Goal: Check status: Check status

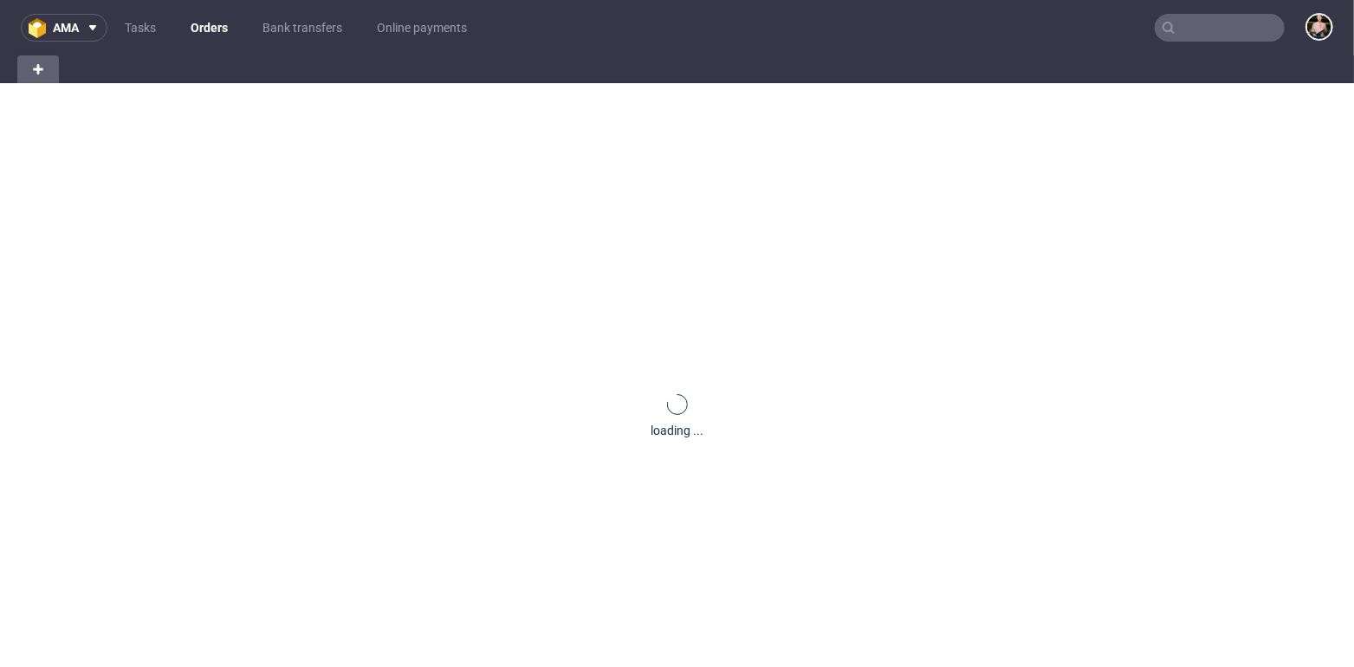
click at [1237, 26] on input "text" at bounding box center [1220, 28] width 130 height 28
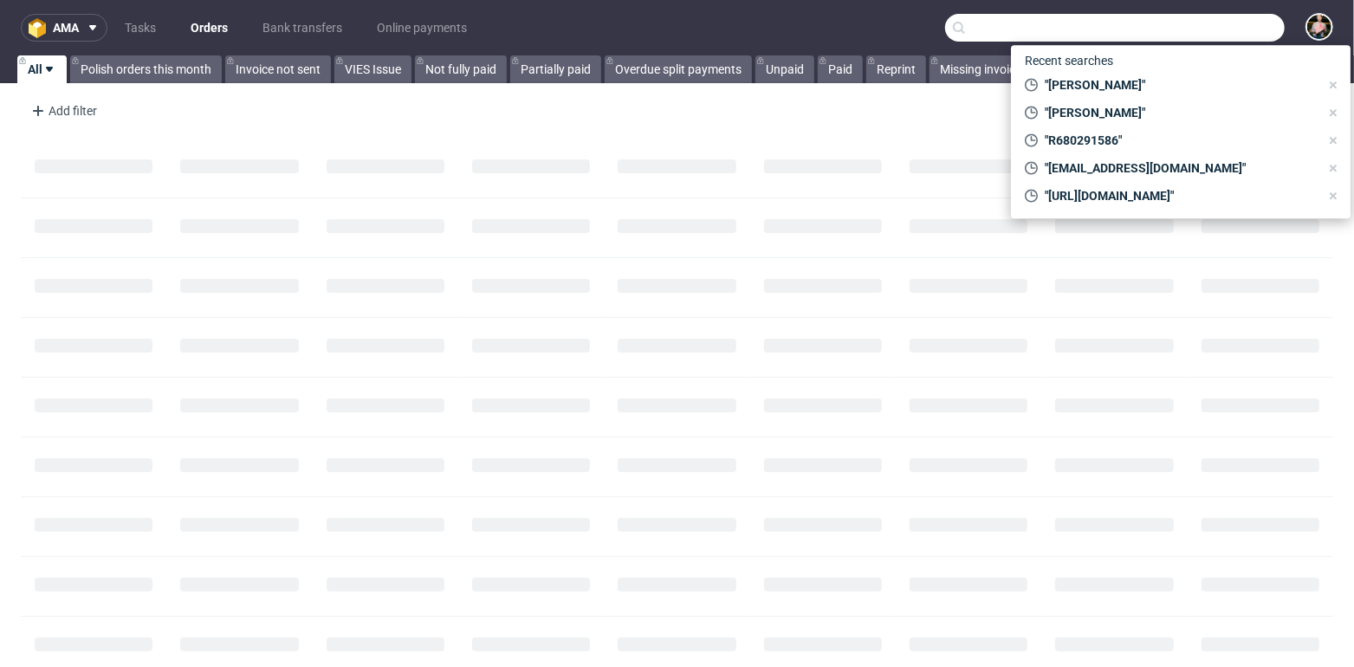
paste input "https://packhelp-files.s3-eu-west-1.amazonaws.com/contact-form%2FWhatsApp%20Ima…"
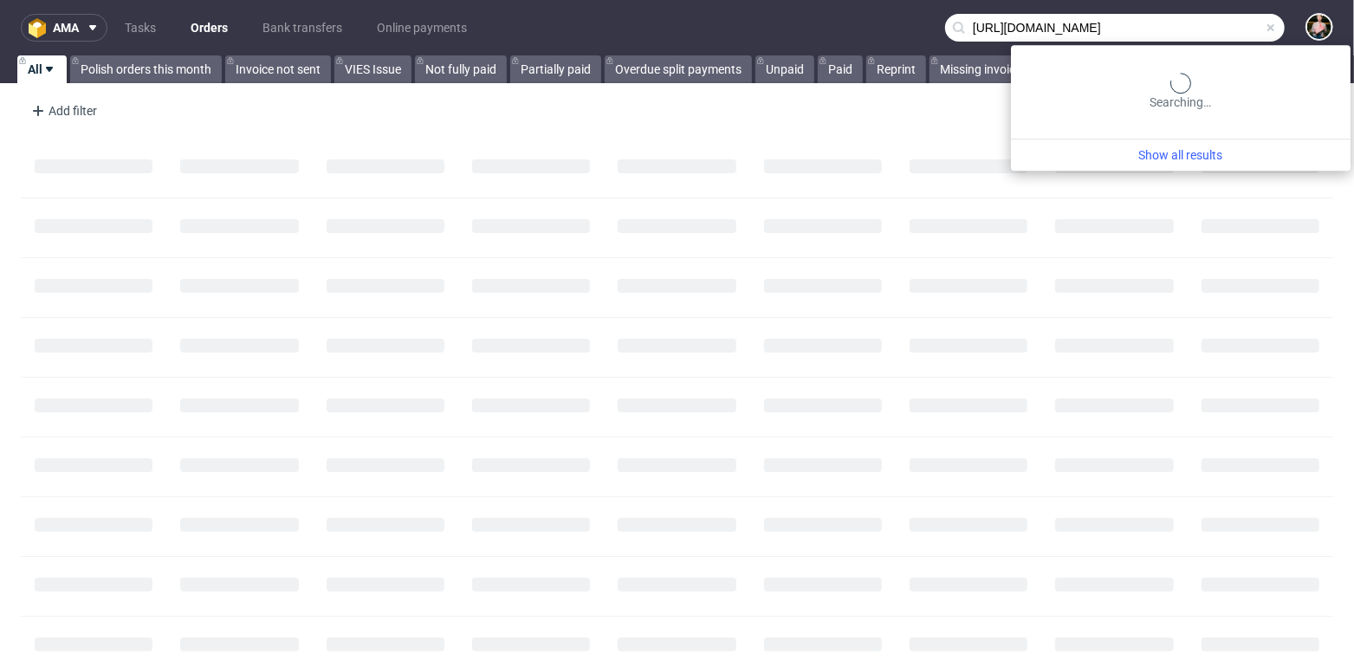
type input "https://packhelp-files.s3-eu-west-1.amazonaws.com/contact-form/WhatsApp Image 2…"
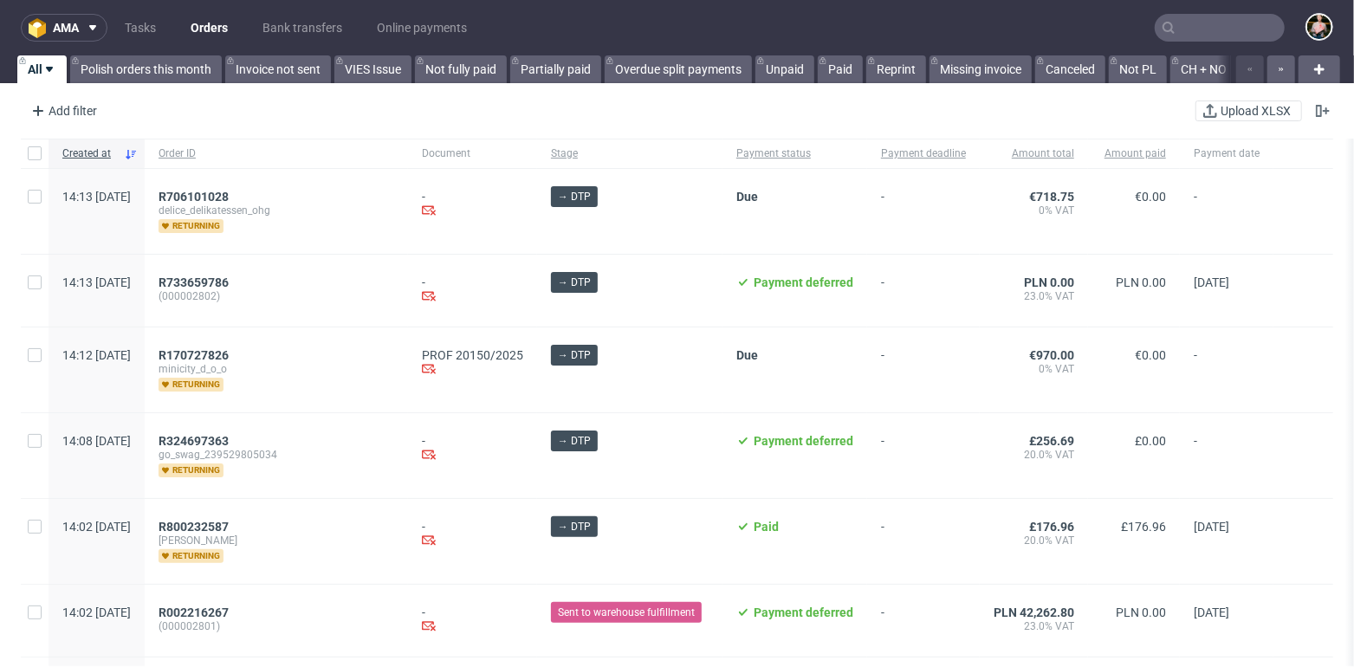
click at [1184, 34] on input "text" at bounding box center [1220, 28] width 130 height 28
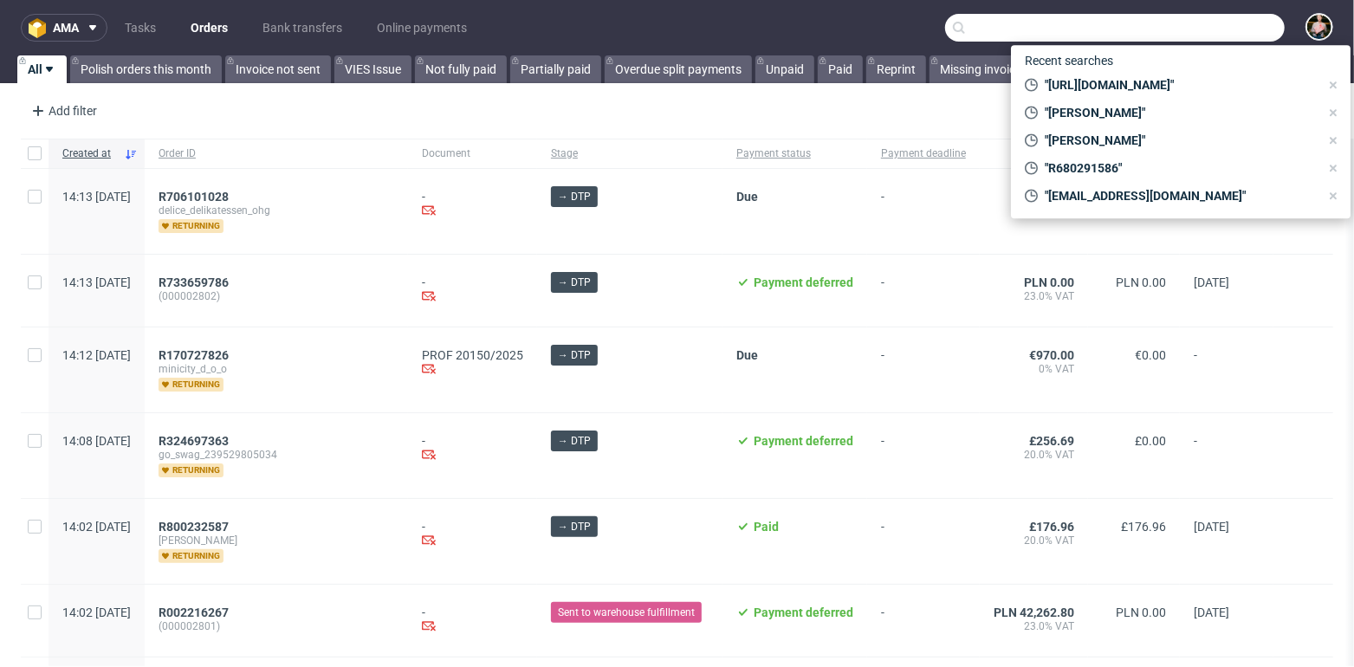
paste input "R914086901"
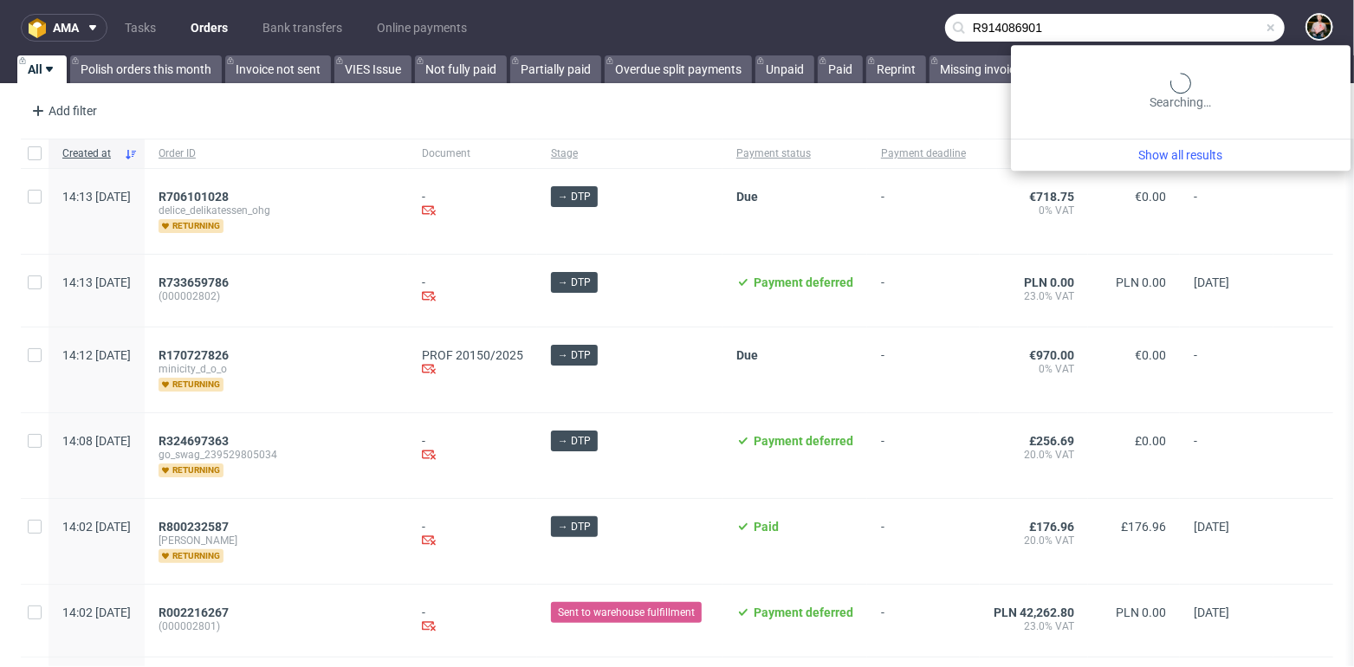
type input "R914086901"
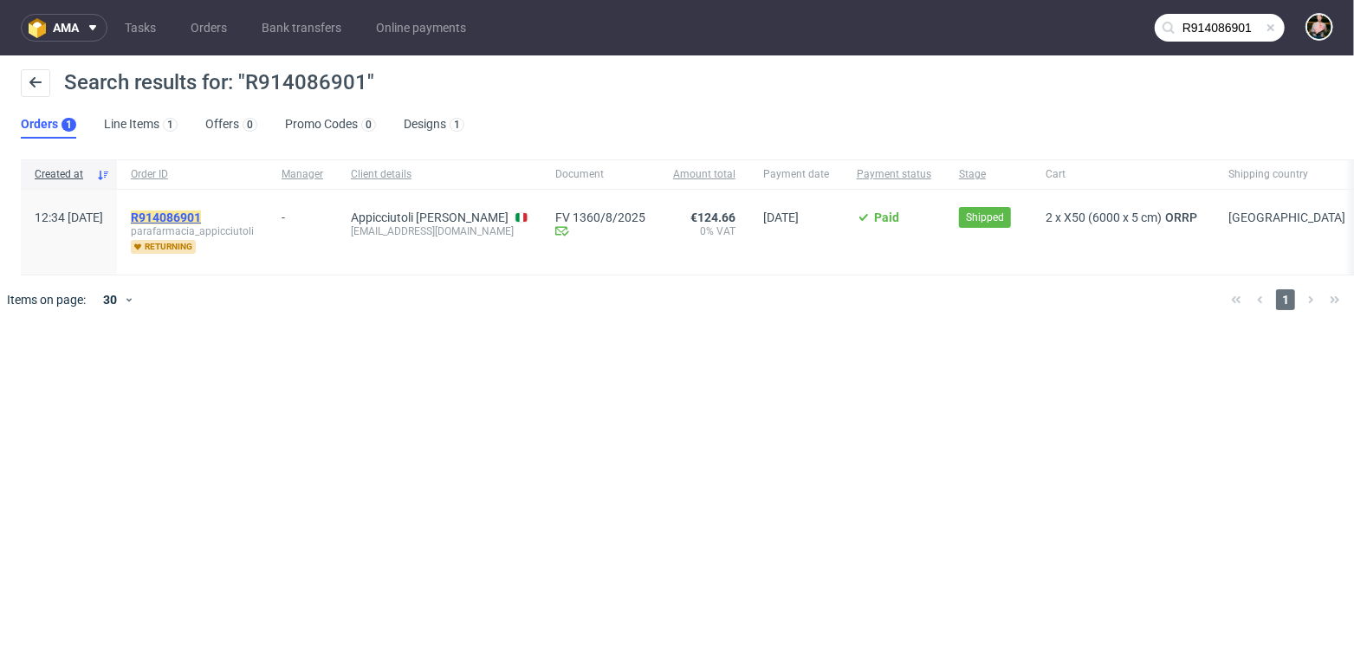
click at [201, 218] on mark "R914086901" at bounding box center [166, 218] width 70 height 14
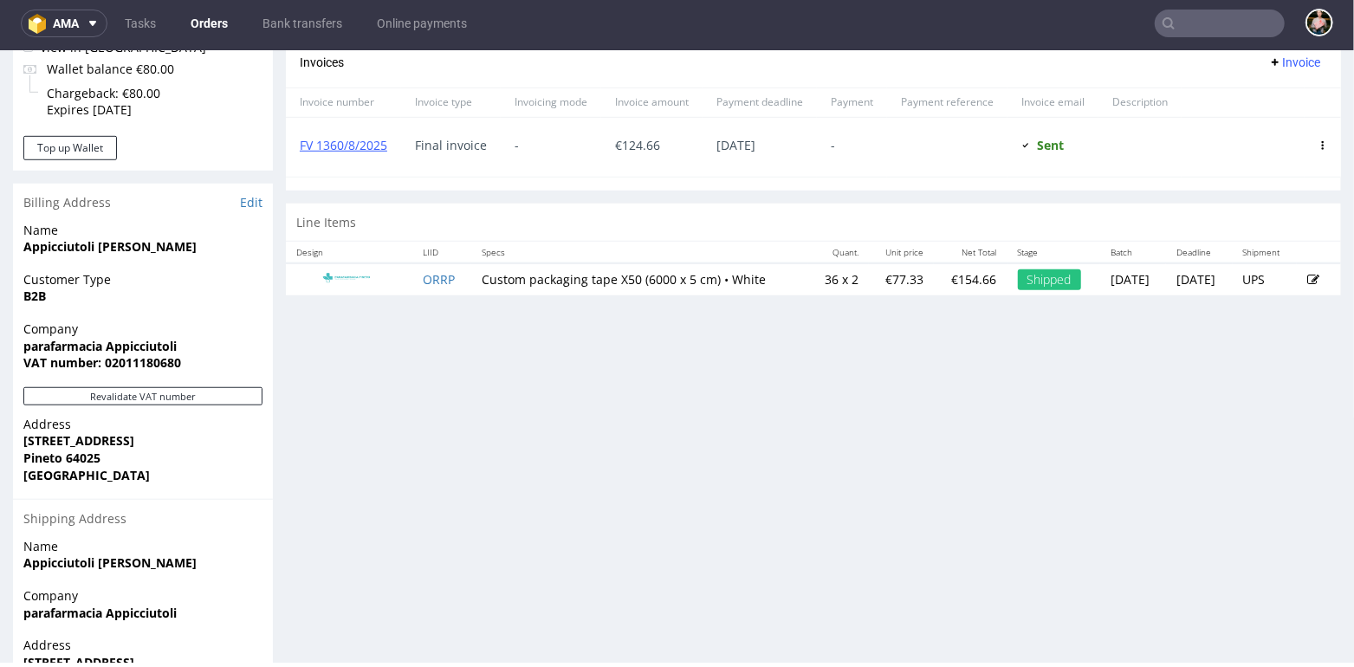
scroll to position [707, 0]
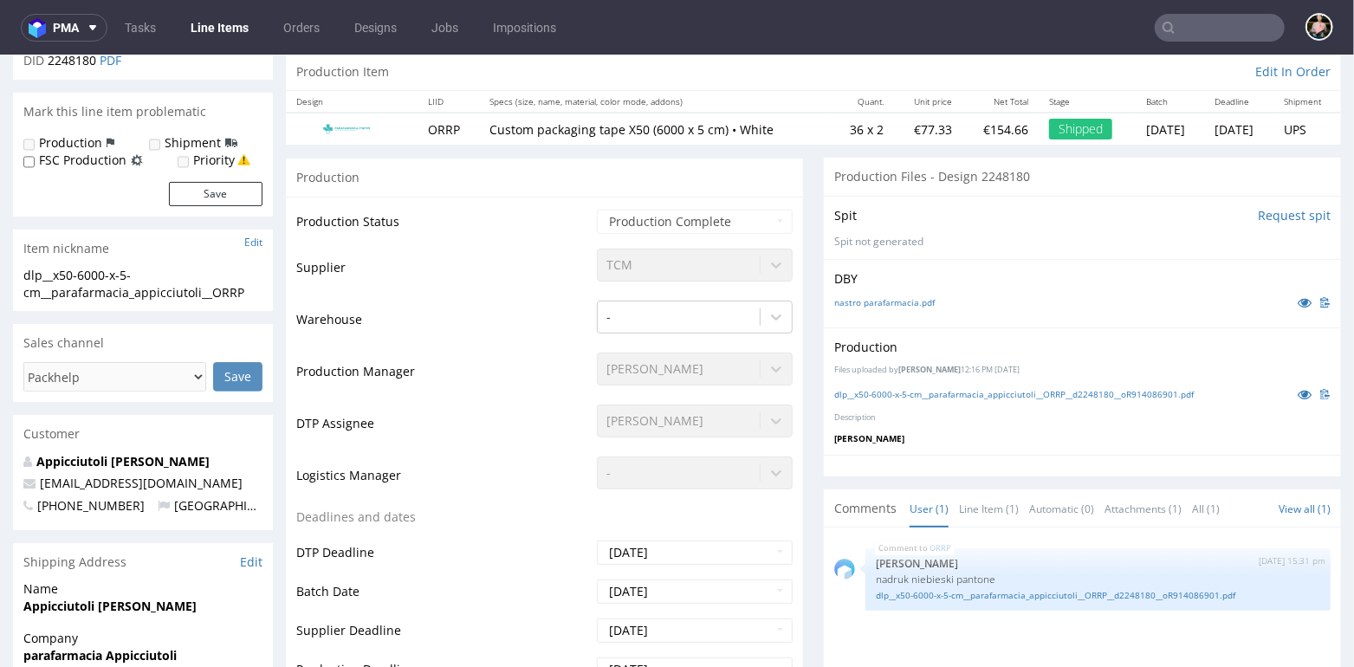
scroll to position [232, 0]
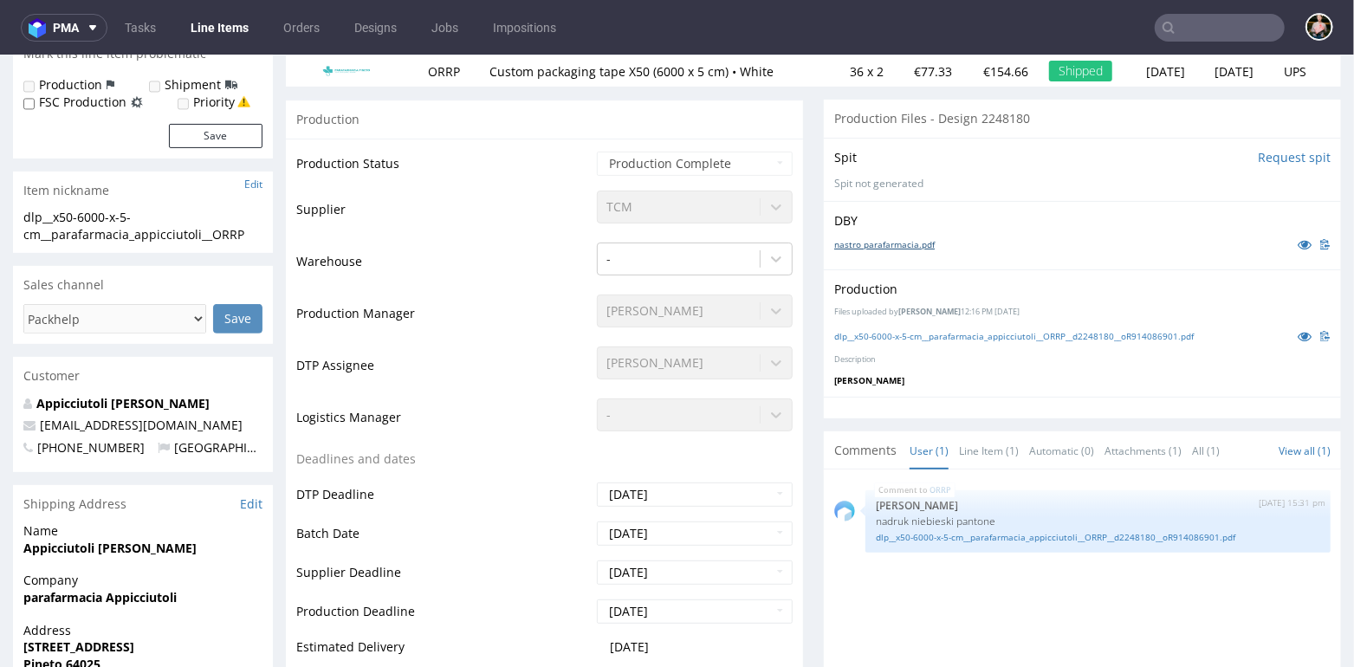
click at [901, 243] on link "nastro parafarmacia.pdf" at bounding box center [884, 243] width 101 height 12
click at [939, 533] on link "dlp__x50-6000-x-5-cm__parafarmacia_appicciutoli__ORRP__d2248180__oR914086901.pdf" at bounding box center [1098, 536] width 445 height 13
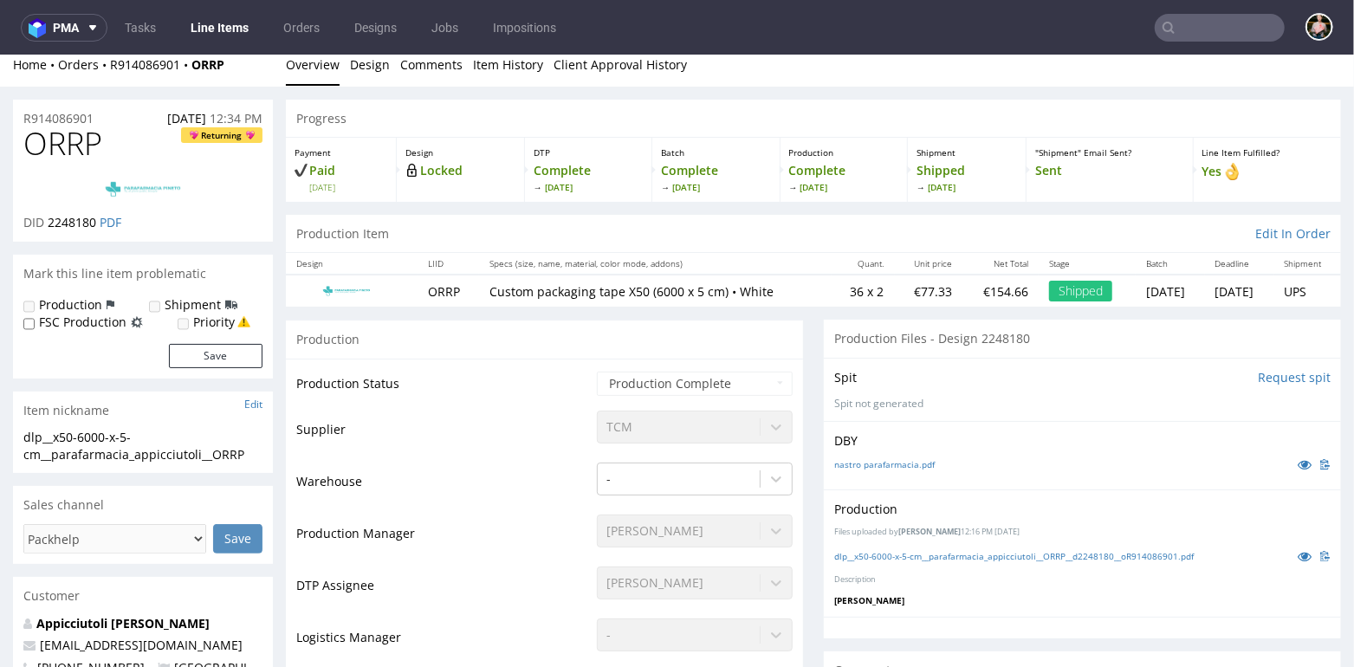
scroll to position [0, 0]
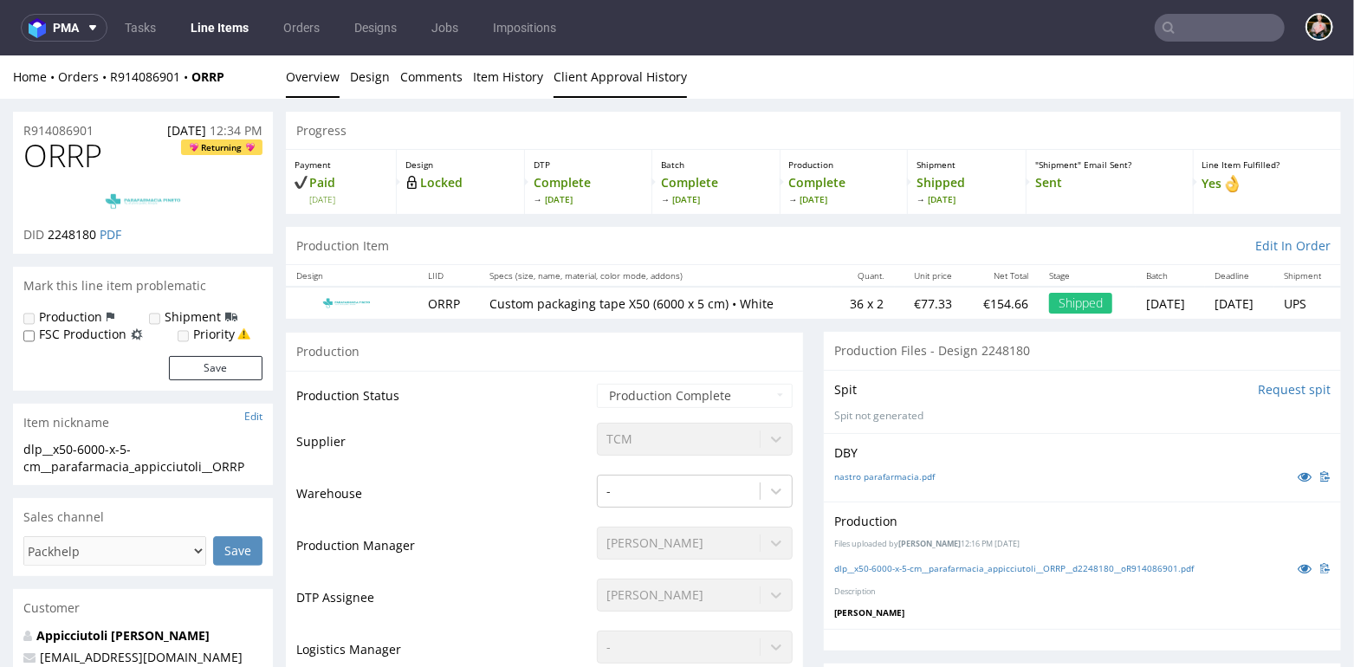
click at [616, 82] on link "Client Approval History" at bounding box center [620, 76] width 133 height 42
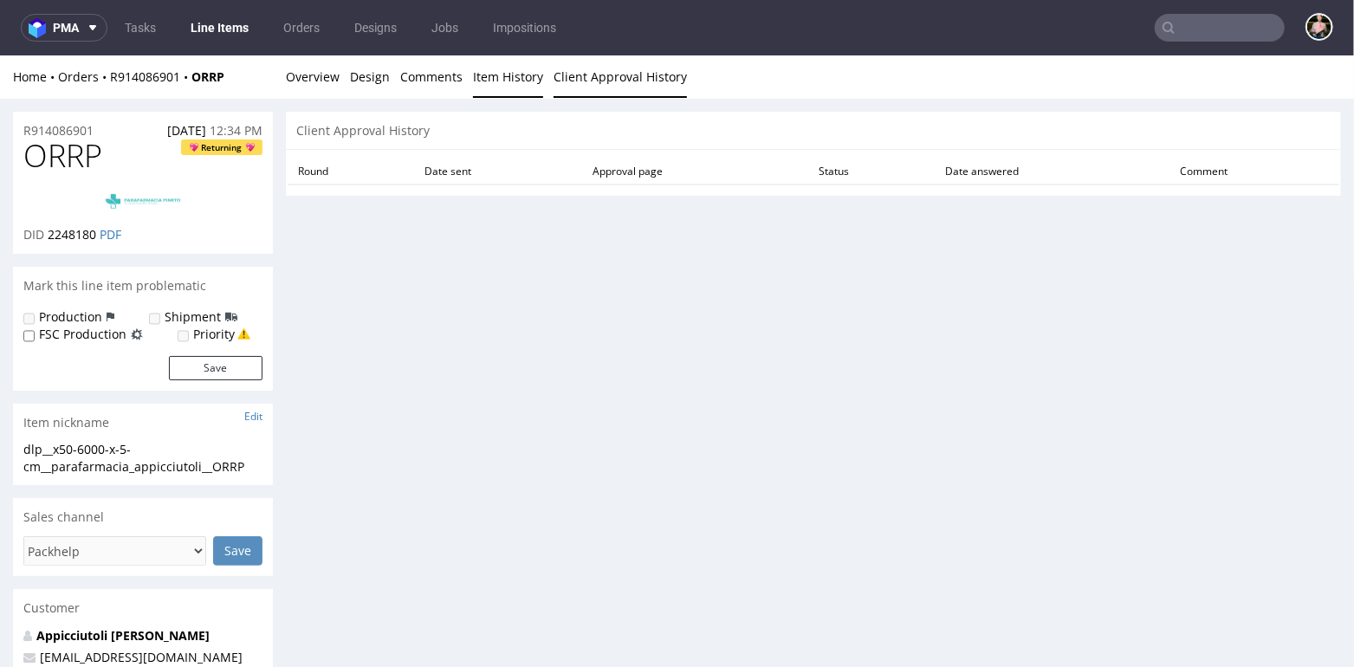
click at [492, 91] on link "Item History" at bounding box center [508, 76] width 70 height 42
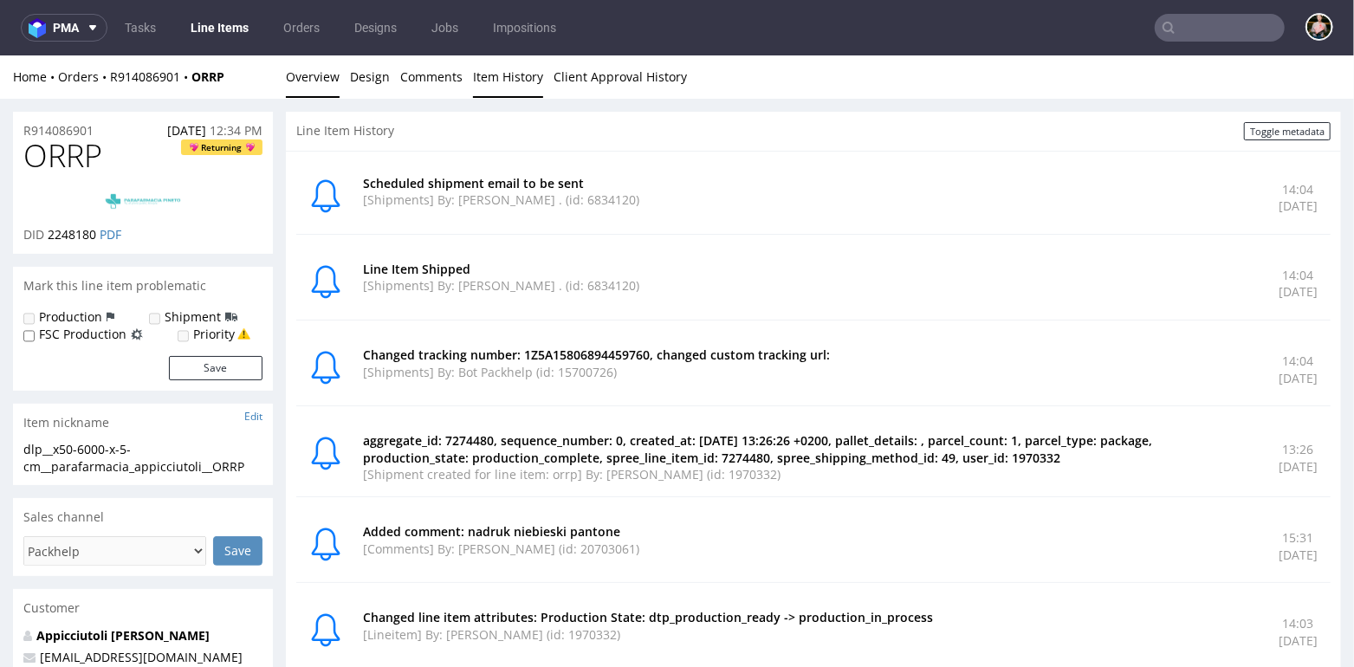
click at [301, 89] on link "Overview" at bounding box center [313, 76] width 54 height 42
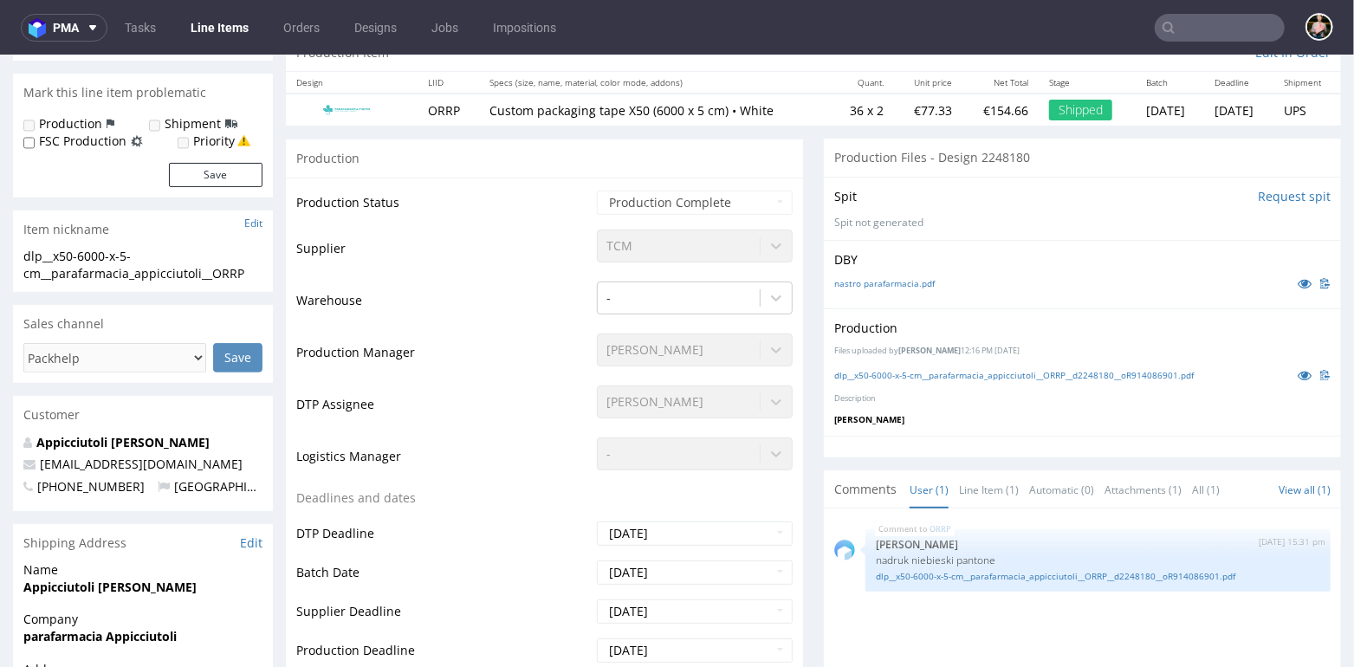
scroll to position [204, 0]
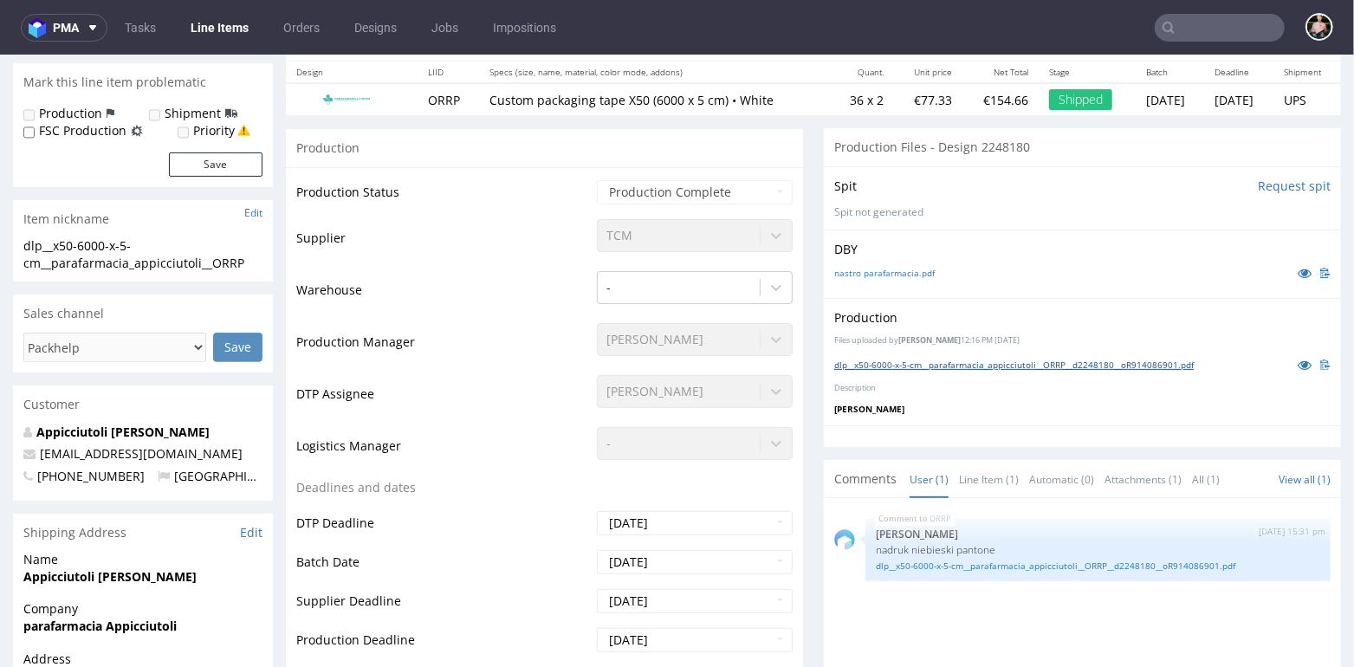
click at [940, 364] on link "dlp__x50-6000-x-5-cm__parafarmacia_appicciutoli__ORRP__d2248180__oR914086901.pdf" at bounding box center [1014, 364] width 360 height 12
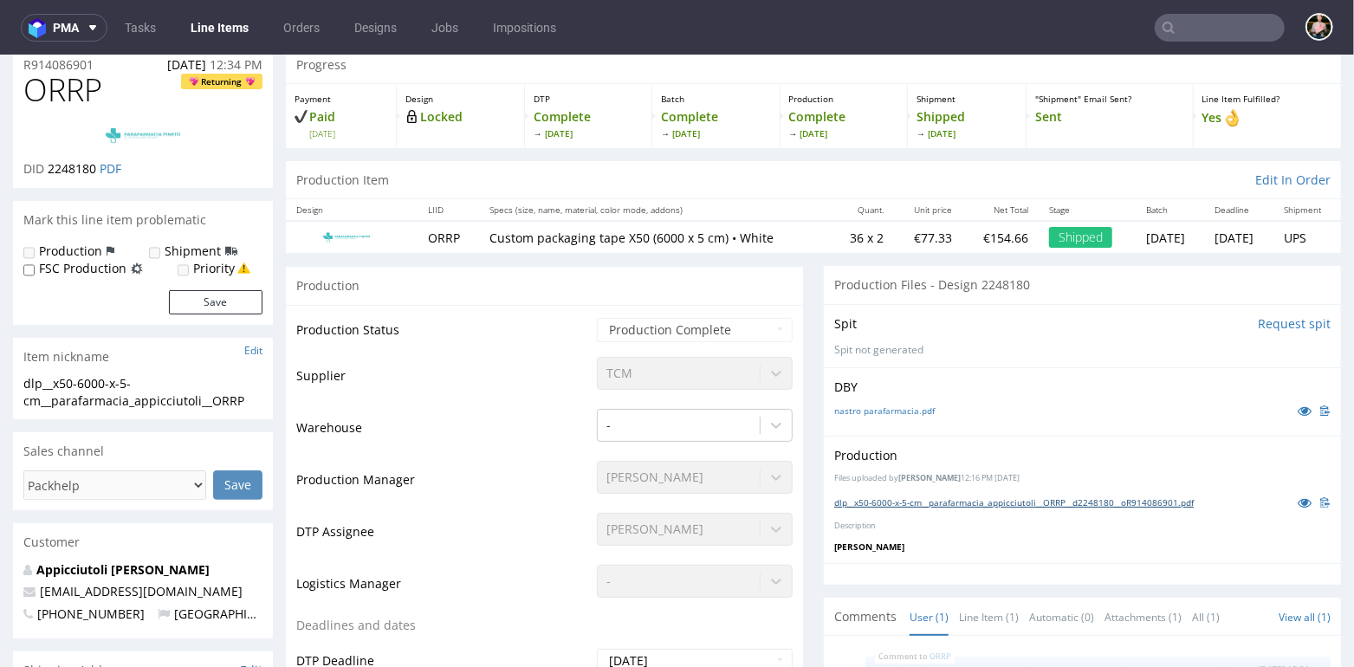
scroll to position [0, 0]
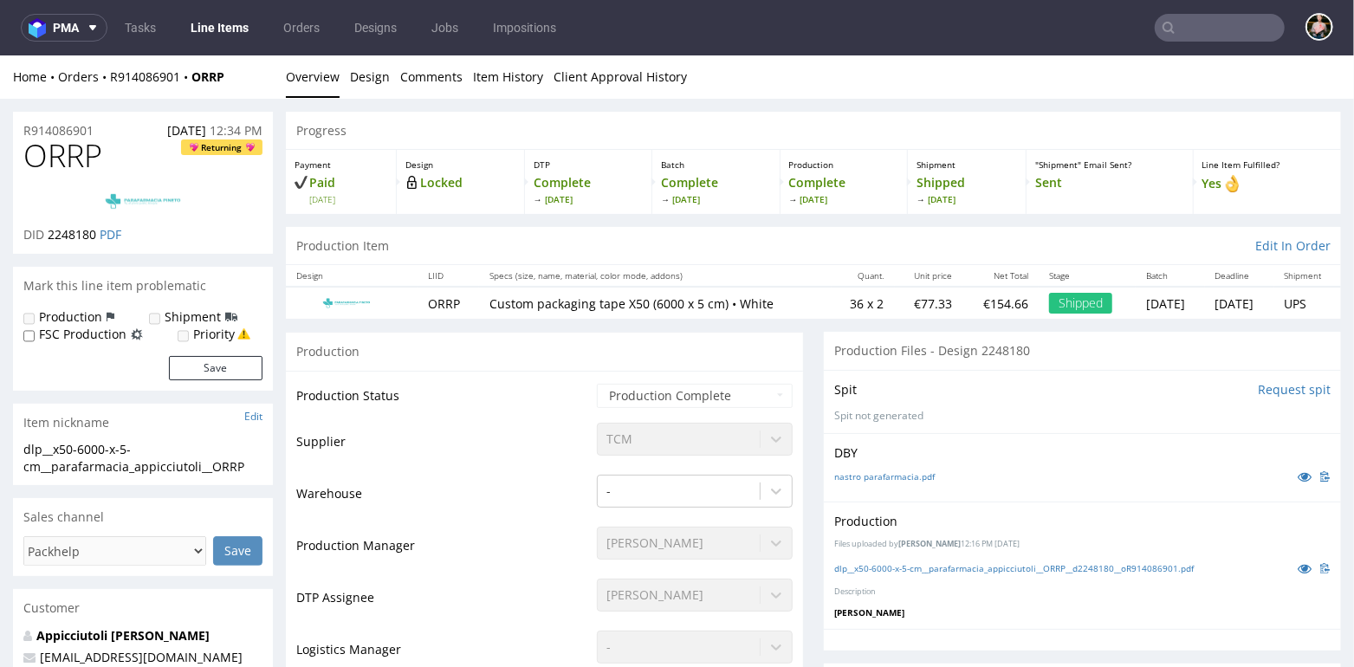
click at [615, 95] on div "Home Orders R914086901 ORRP Overview Design Comments Item History Client Approv…" at bounding box center [677, 76] width 1354 height 43
click at [611, 80] on link "Client Approval History" at bounding box center [620, 76] width 133 height 42
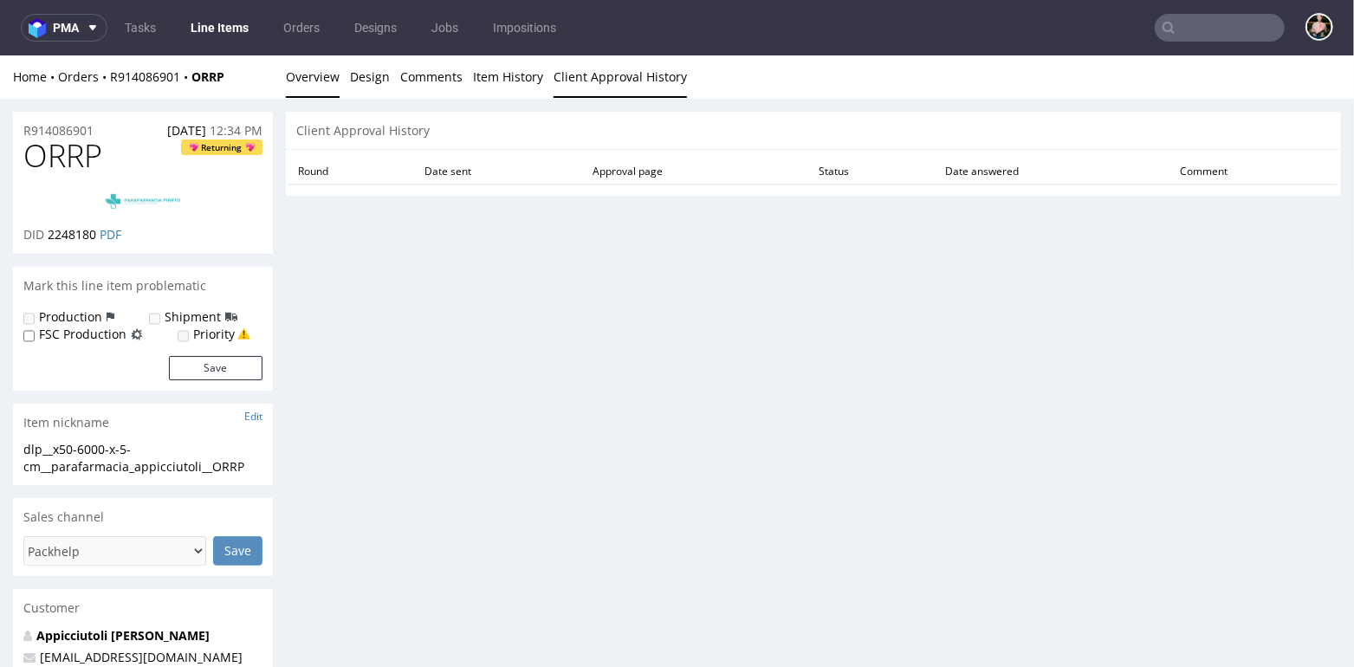
click at [293, 70] on link "Overview" at bounding box center [313, 76] width 54 height 42
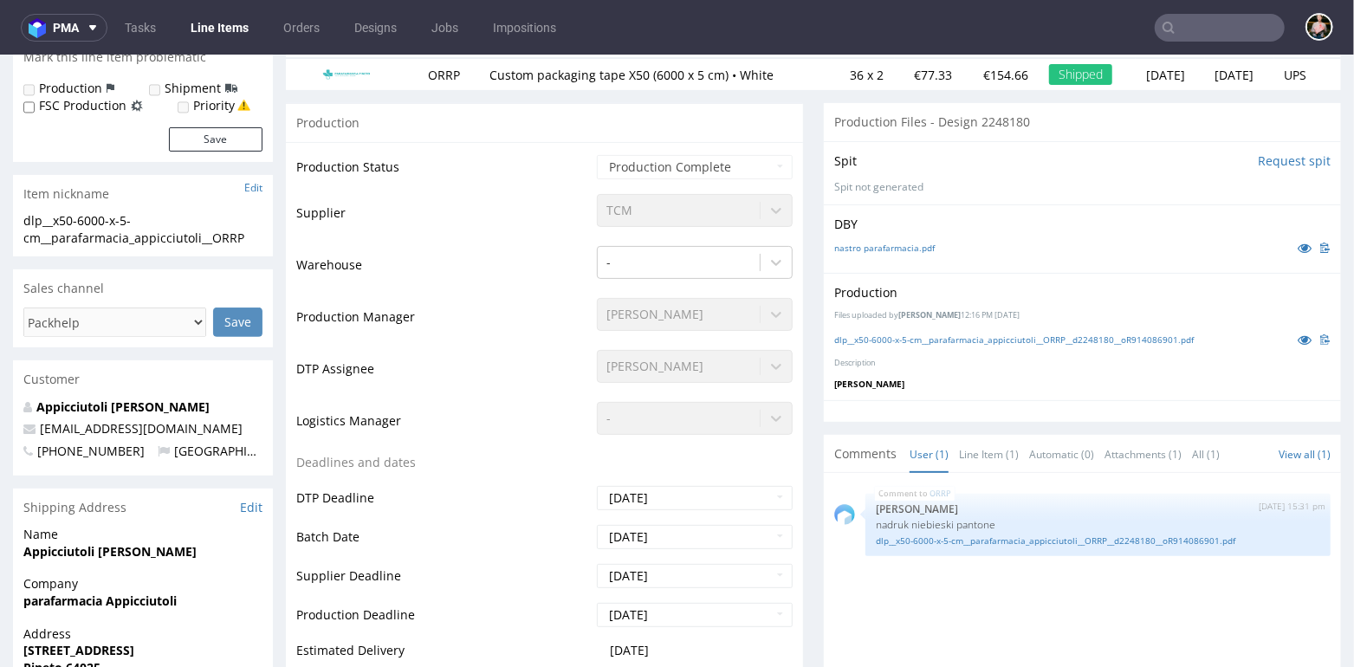
scroll to position [232, 0]
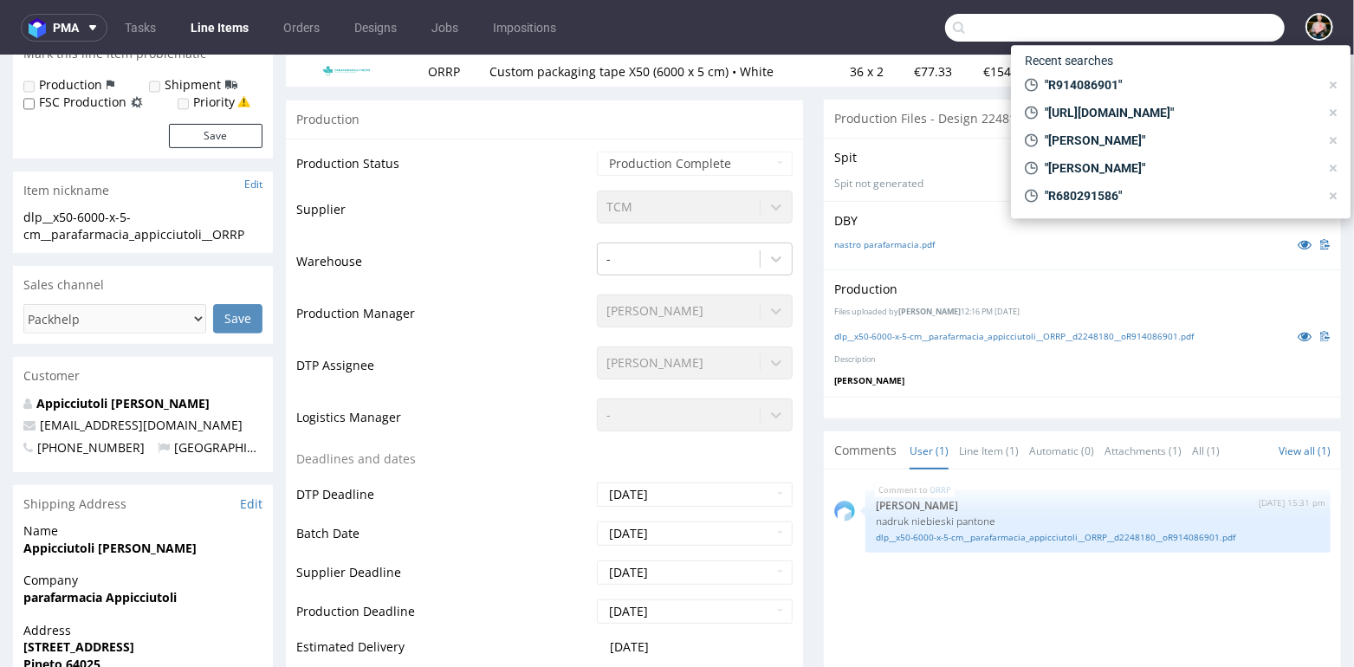
click at [1224, 28] on input "text" at bounding box center [1115, 28] width 340 height 28
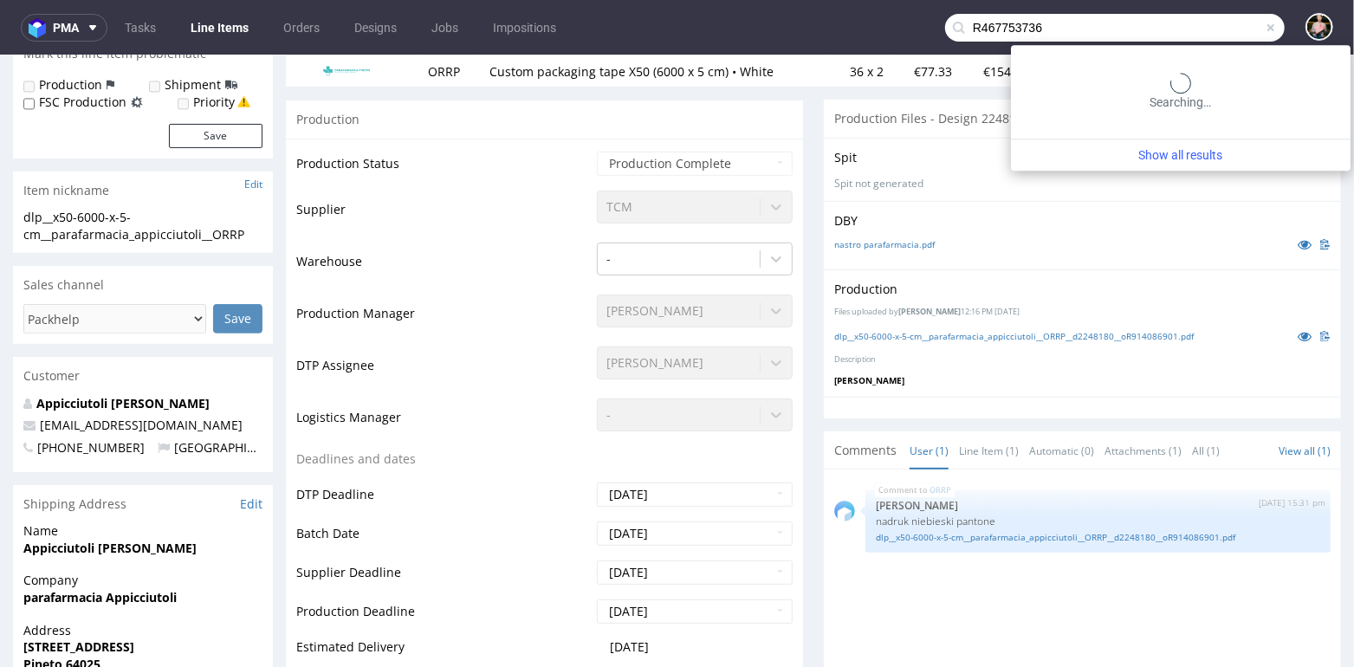
type input "R467753736"
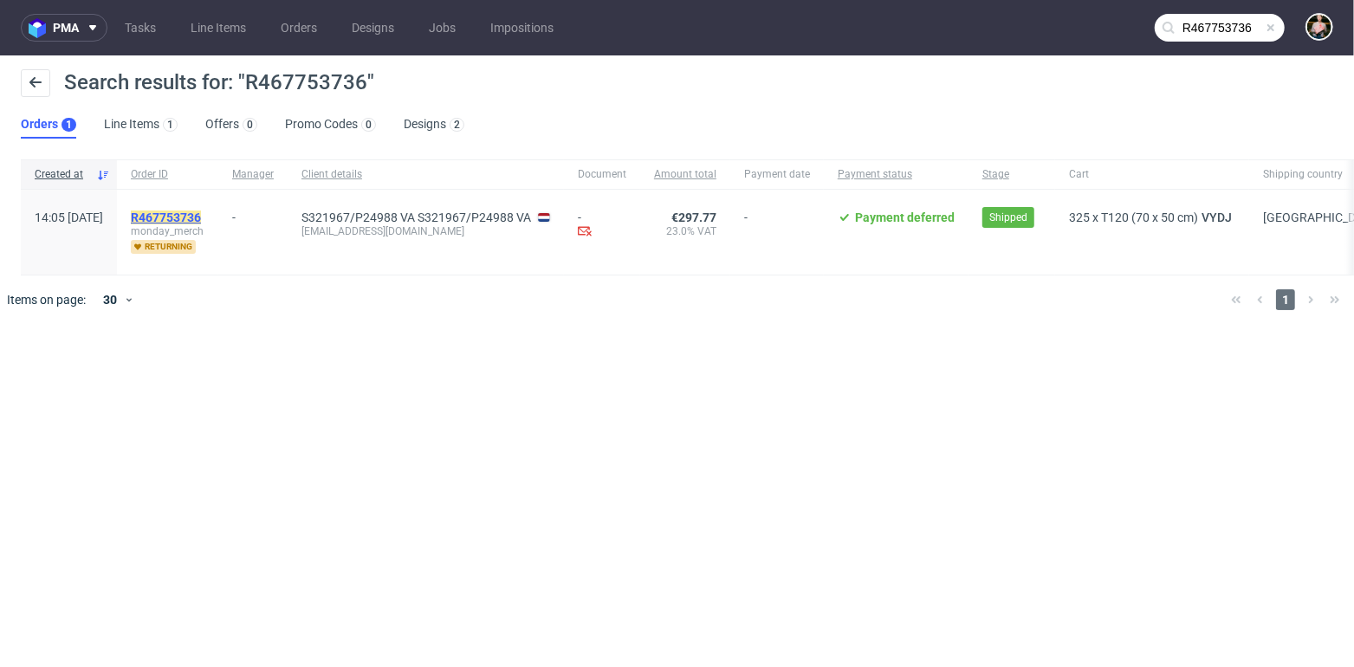
click at [201, 213] on mark "R467753736" at bounding box center [166, 218] width 70 height 14
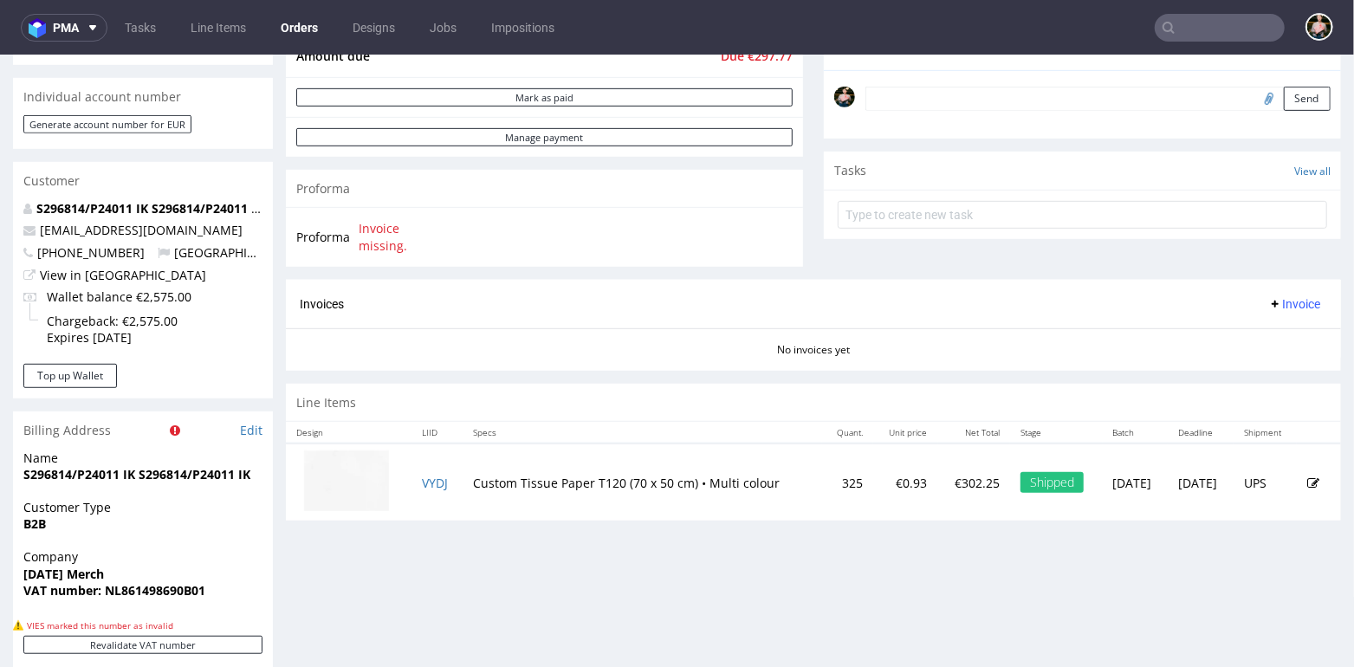
scroll to position [568, 0]
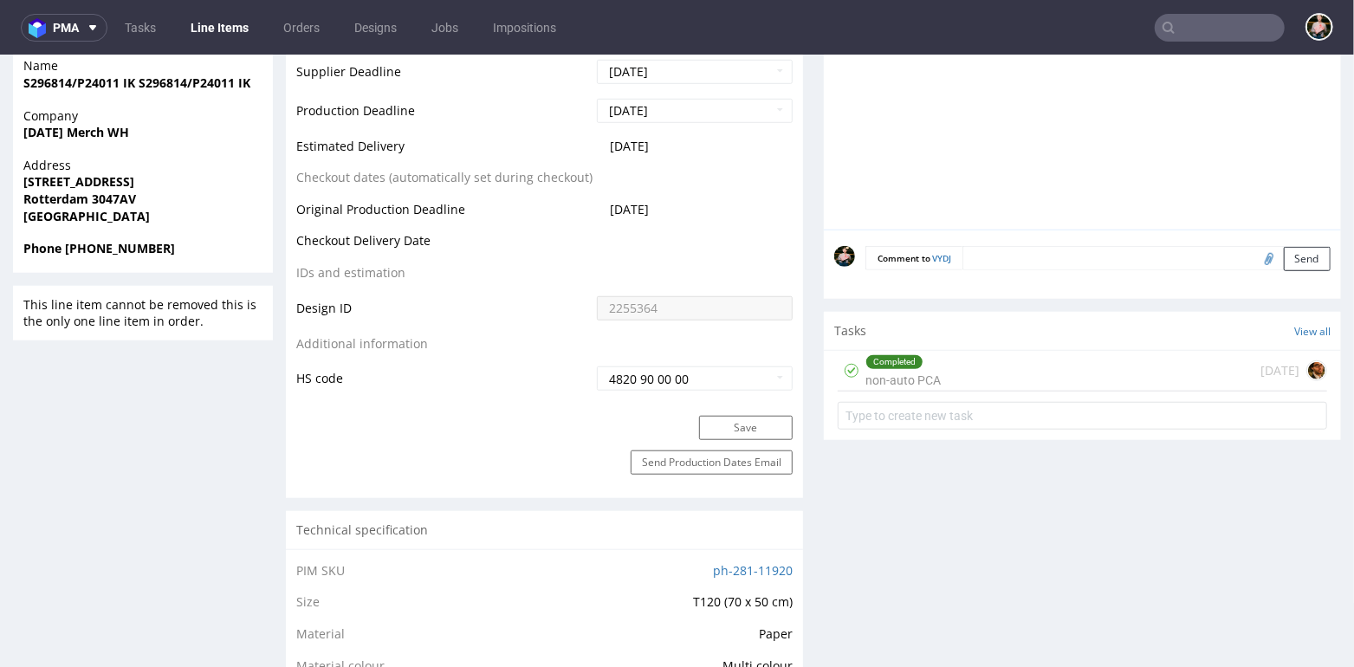
scroll to position [771, 0]
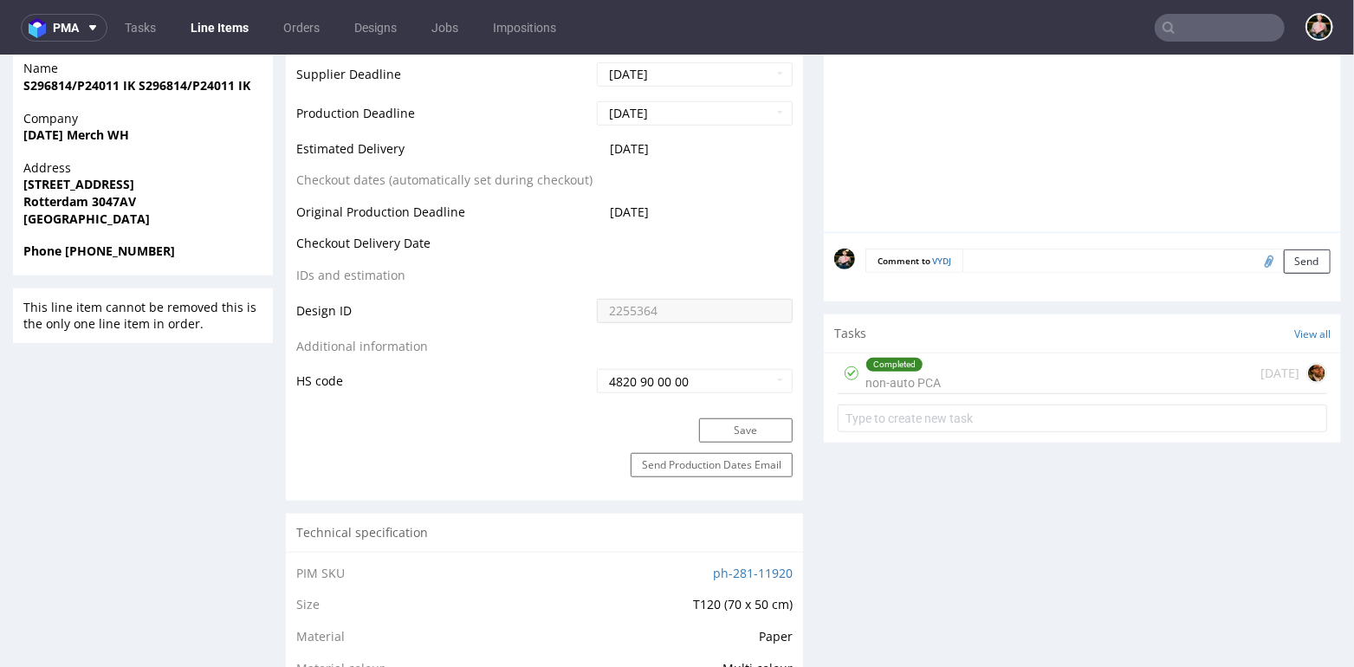
click at [1016, 373] on div "Completed non-auto PCA [DATE]" at bounding box center [1083, 373] width 490 height 41
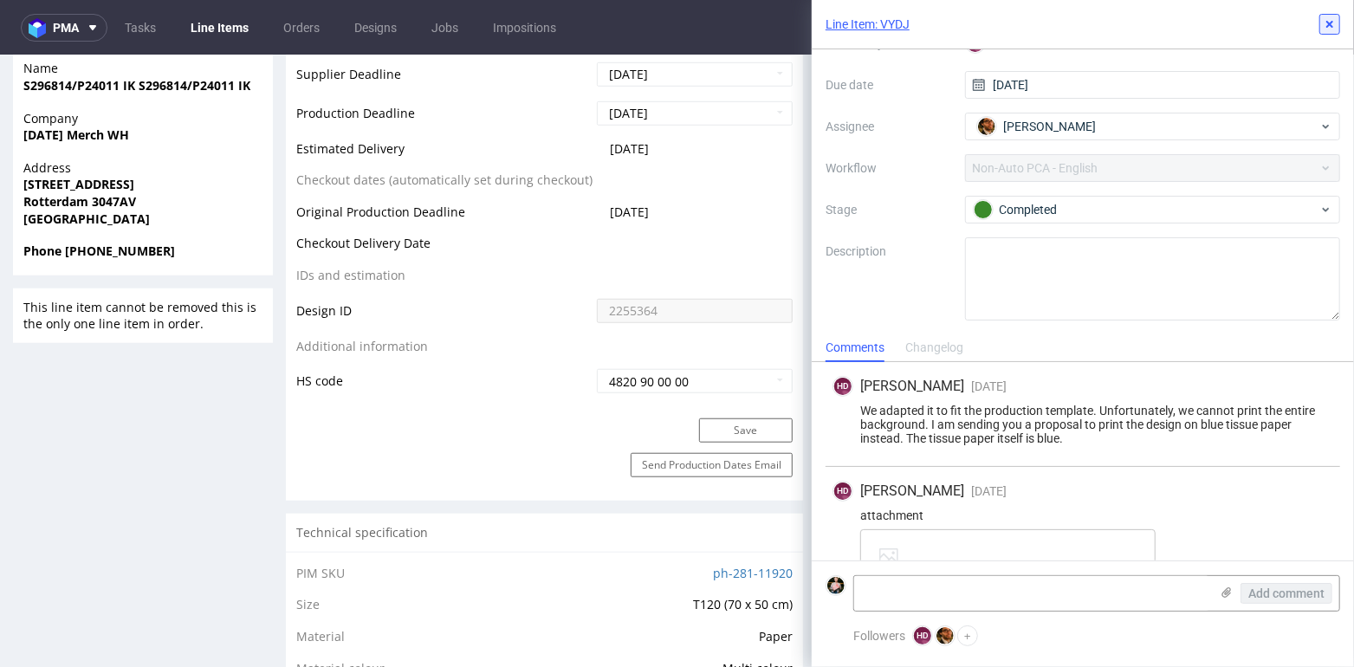
click at [1333, 23] on icon at bounding box center [1330, 24] width 14 height 14
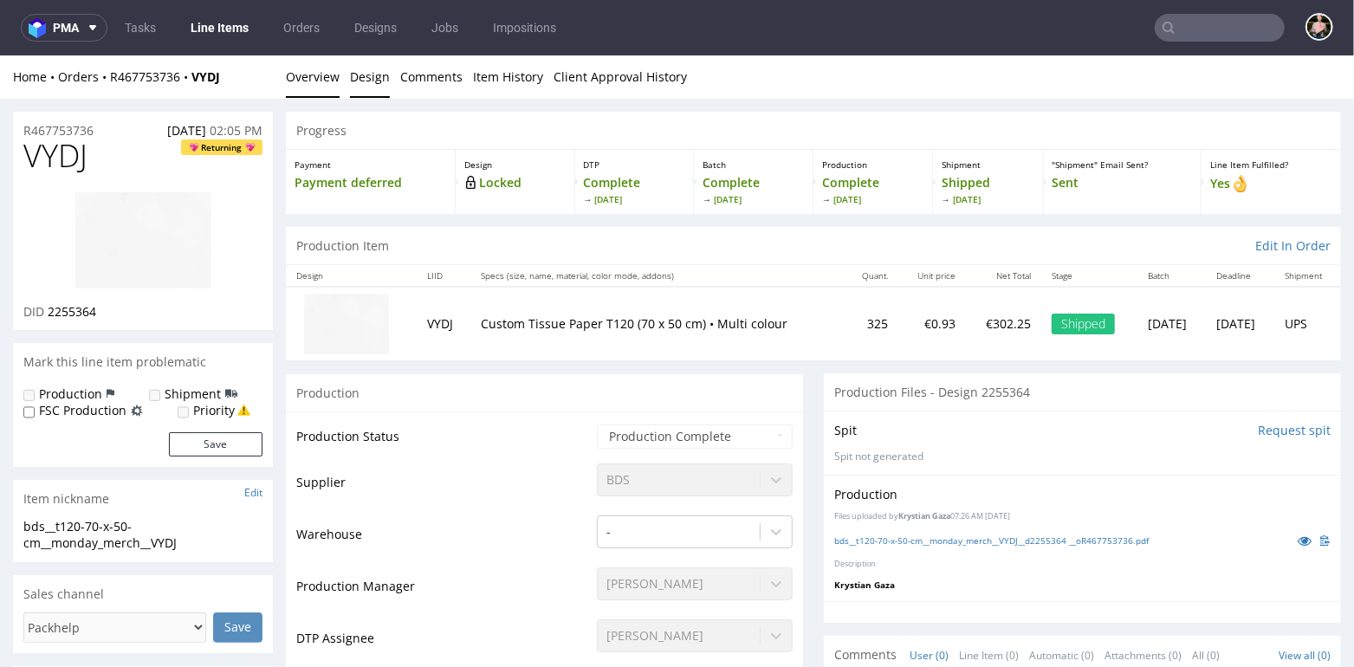
click at [370, 78] on link "Design" at bounding box center [370, 76] width 40 height 42
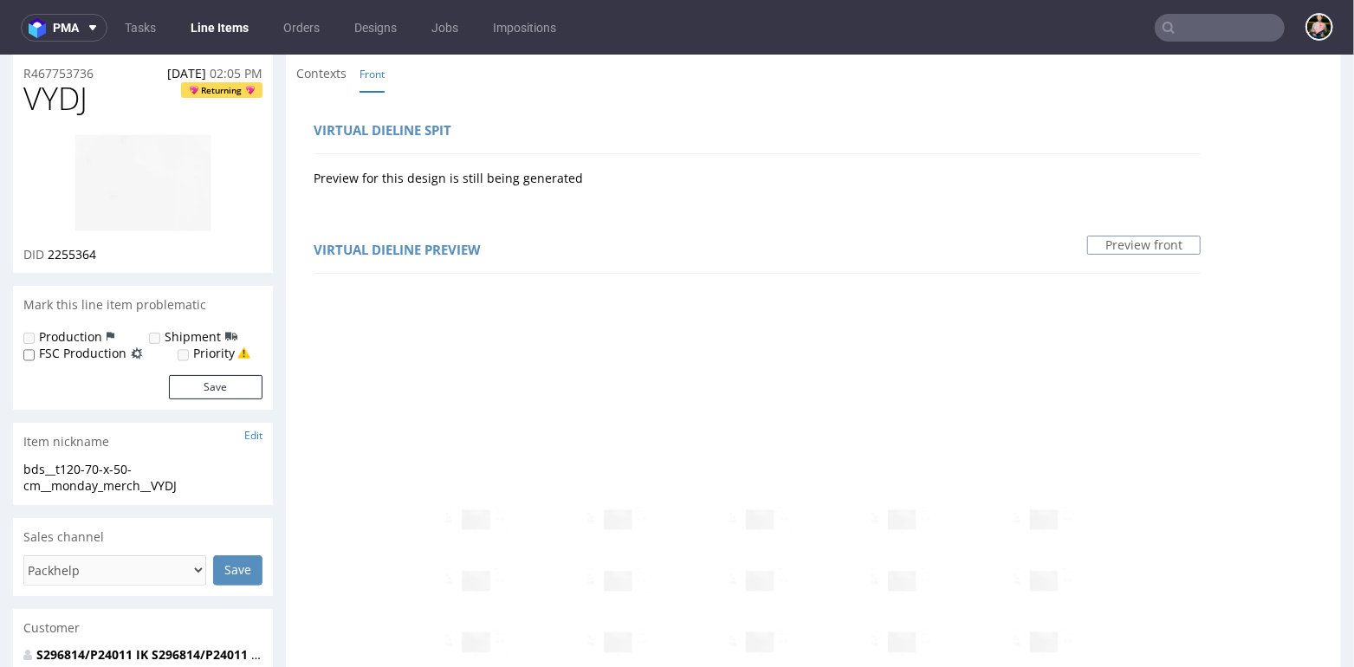
scroll to position [56, 0]
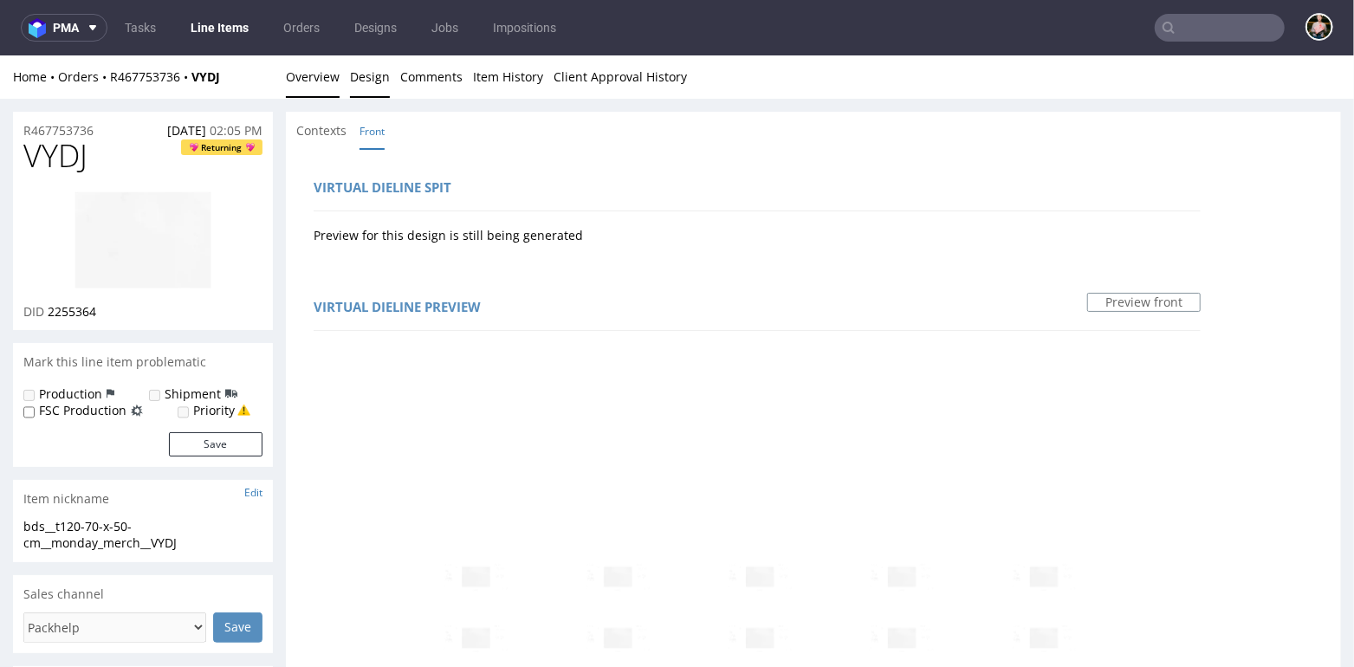
click at [312, 75] on link "Overview" at bounding box center [313, 76] width 54 height 42
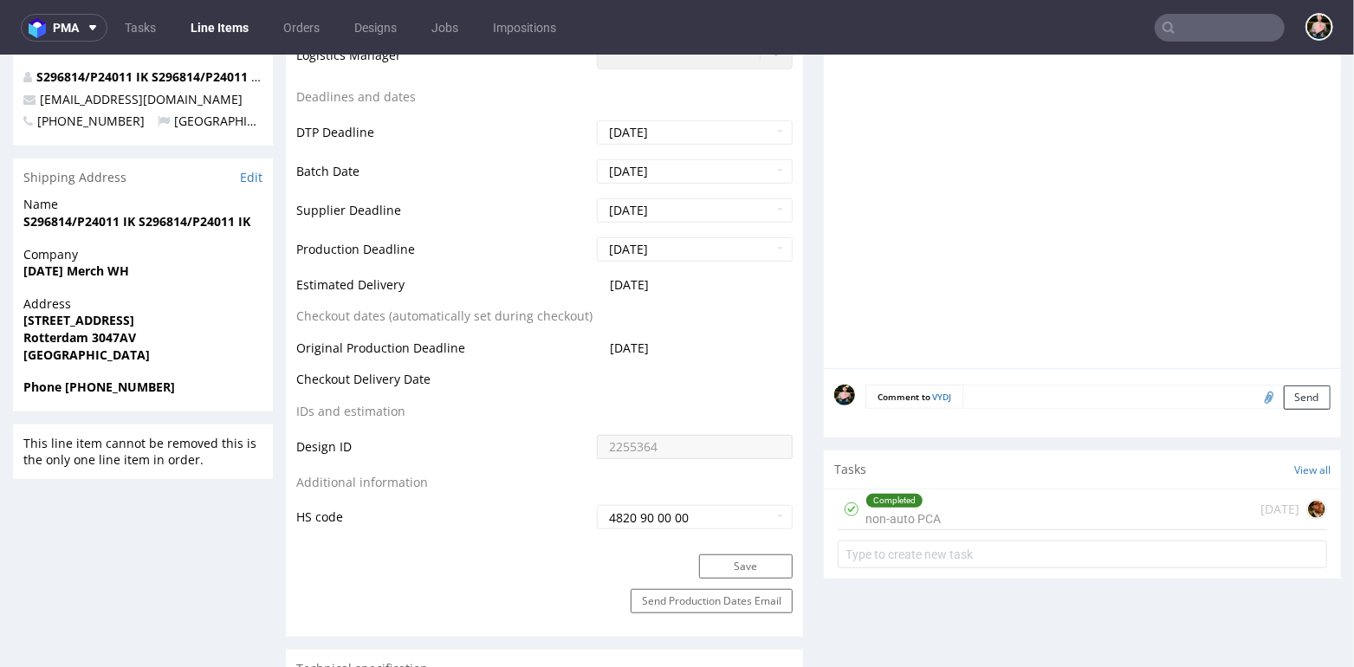
click at [973, 509] on div "Completed non-auto PCA [DATE]" at bounding box center [1083, 509] width 490 height 41
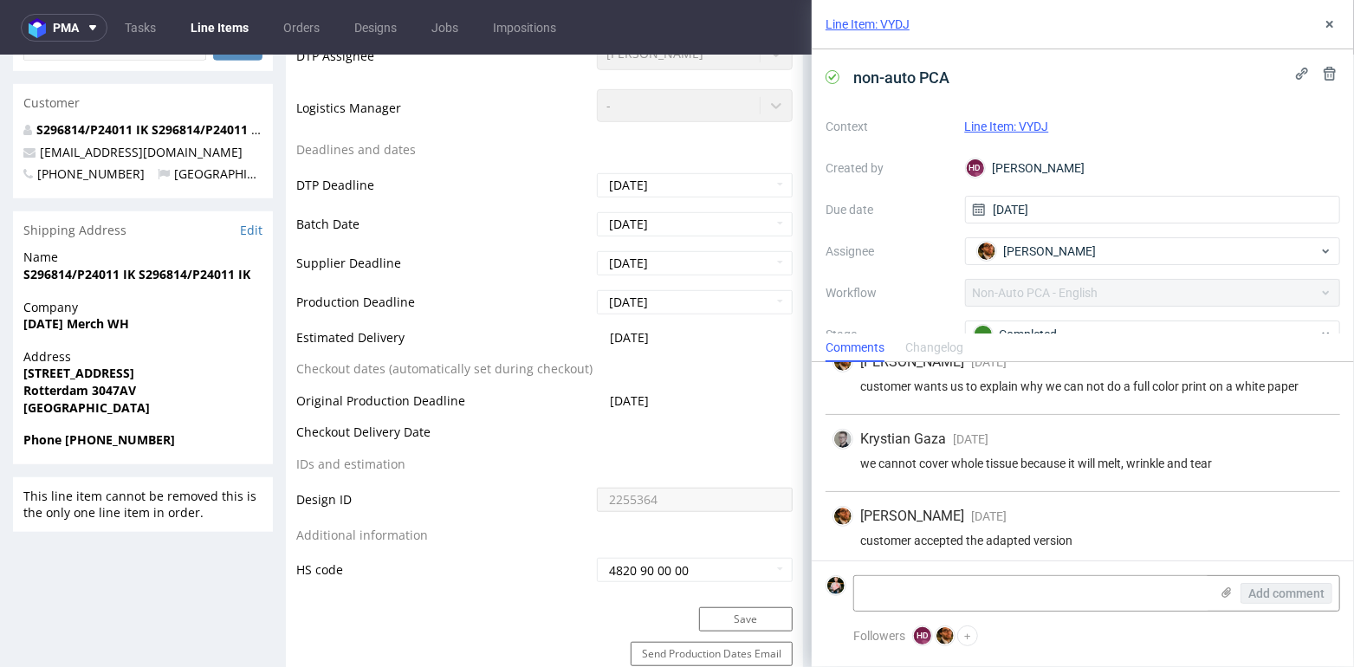
scroll to position [589, 0]
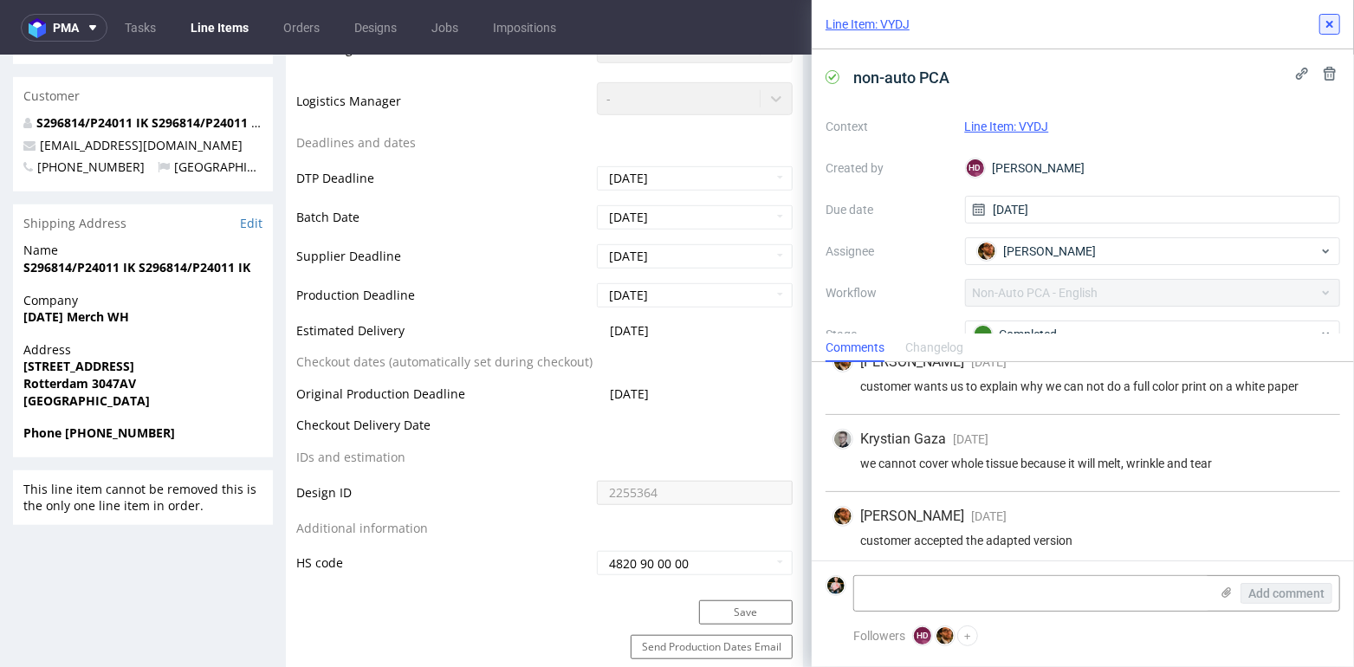
click at [1330, 24] on use at bounding box center [1330, 24] width 7 height 7
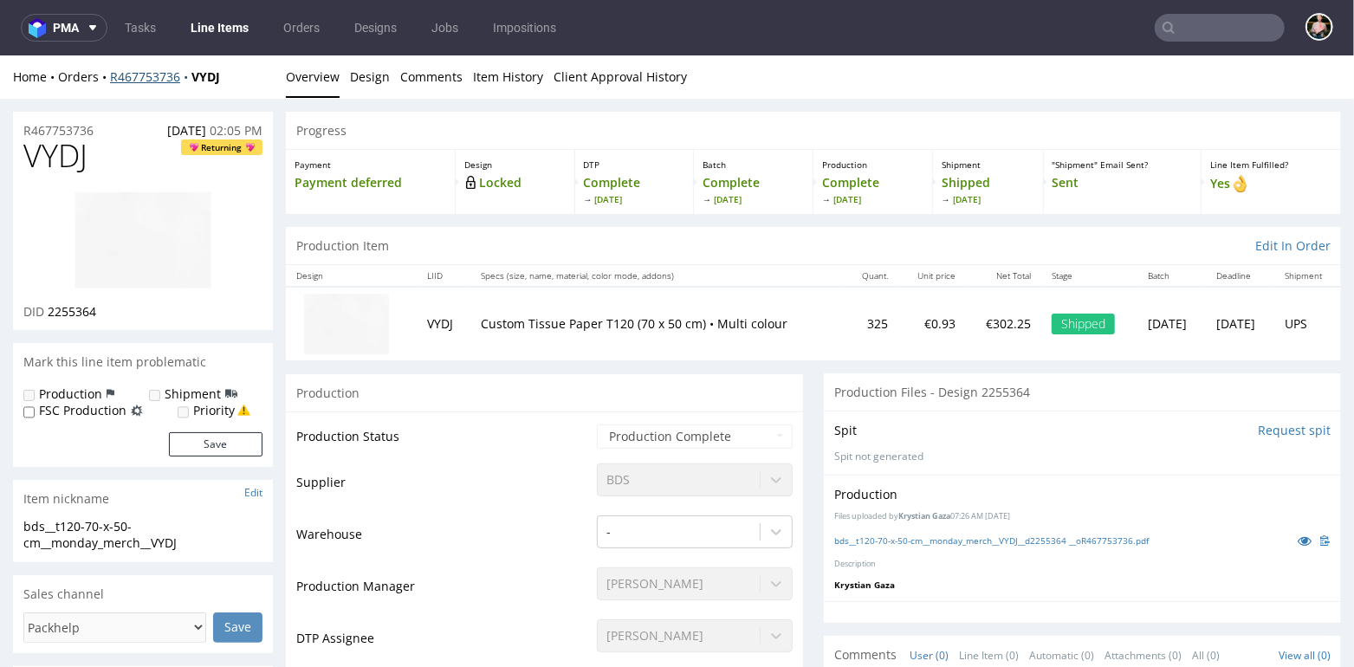
click at [146, 77] on link "R467753736" at bounding box center [150, 76] width 81 height 16
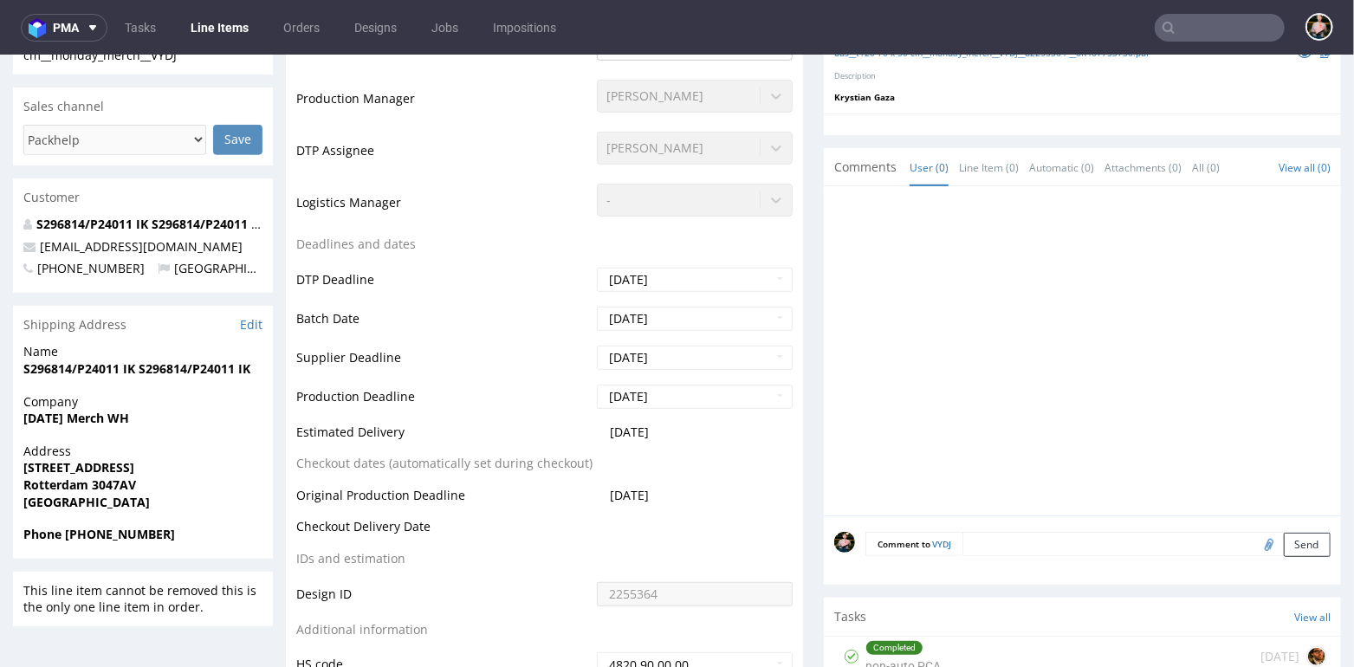
scroll to position [622, 0]
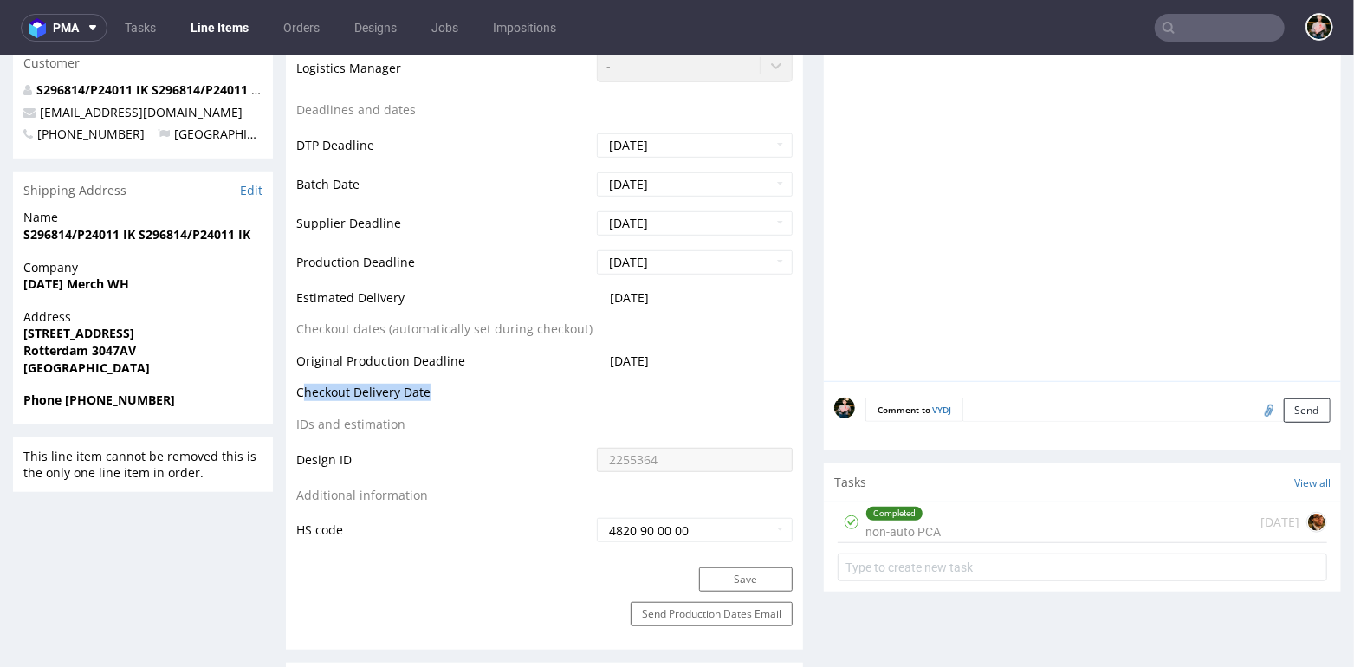
drag, startPoint x: 302, startPoint y: 392, endPoint x: 451, endPoint y: 391, distance: 149.0
click at [453, 393] on td "Checkout Delivery Date" at bounding box center [444, 397] width 296 height 32
click at [439, 391] on td "Checkout Delivery Date" at bounding box center [444, 397] width 296 height 32
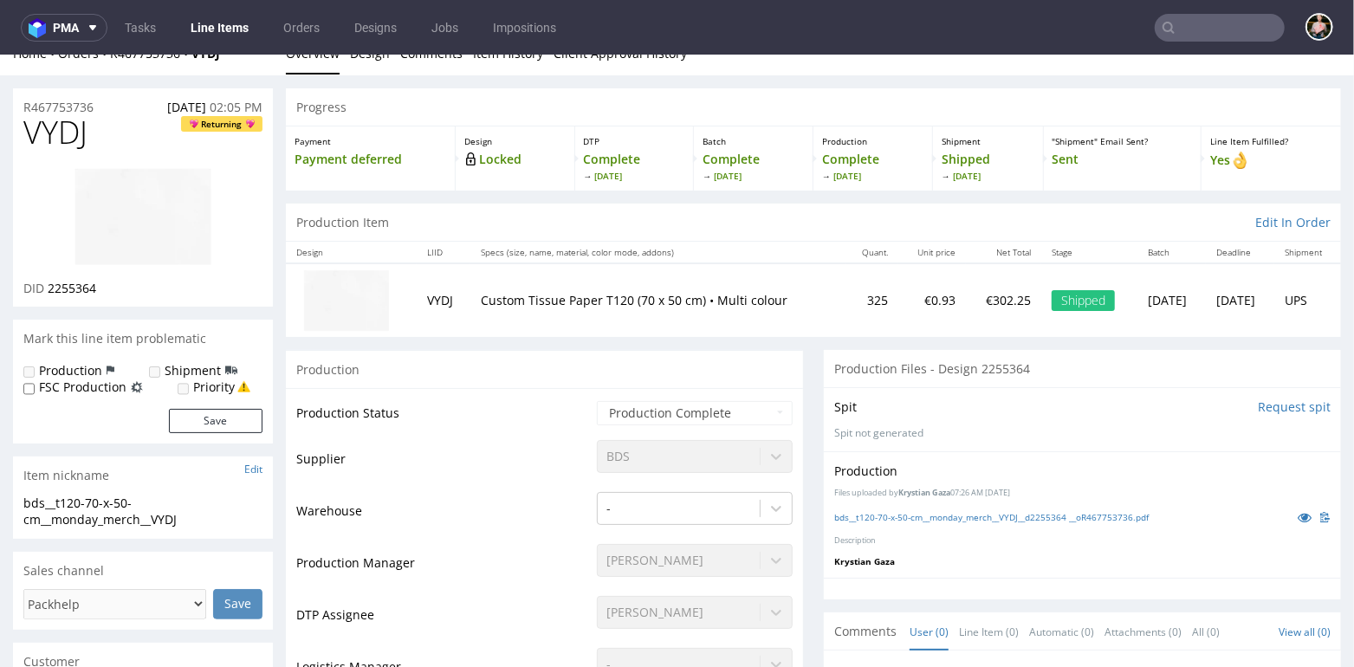
scroll to position [0, 0]
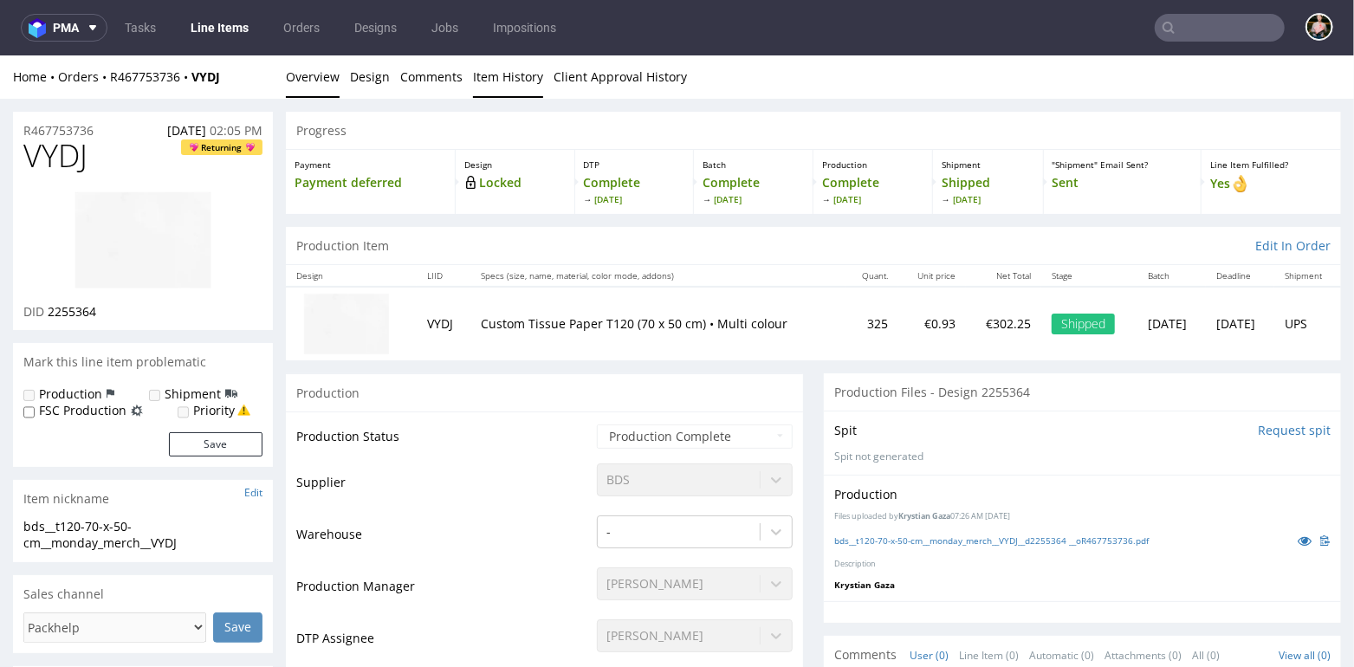
click at [484, 75] on link "Item History" at bounding box center [508, 76] width 70 height 42
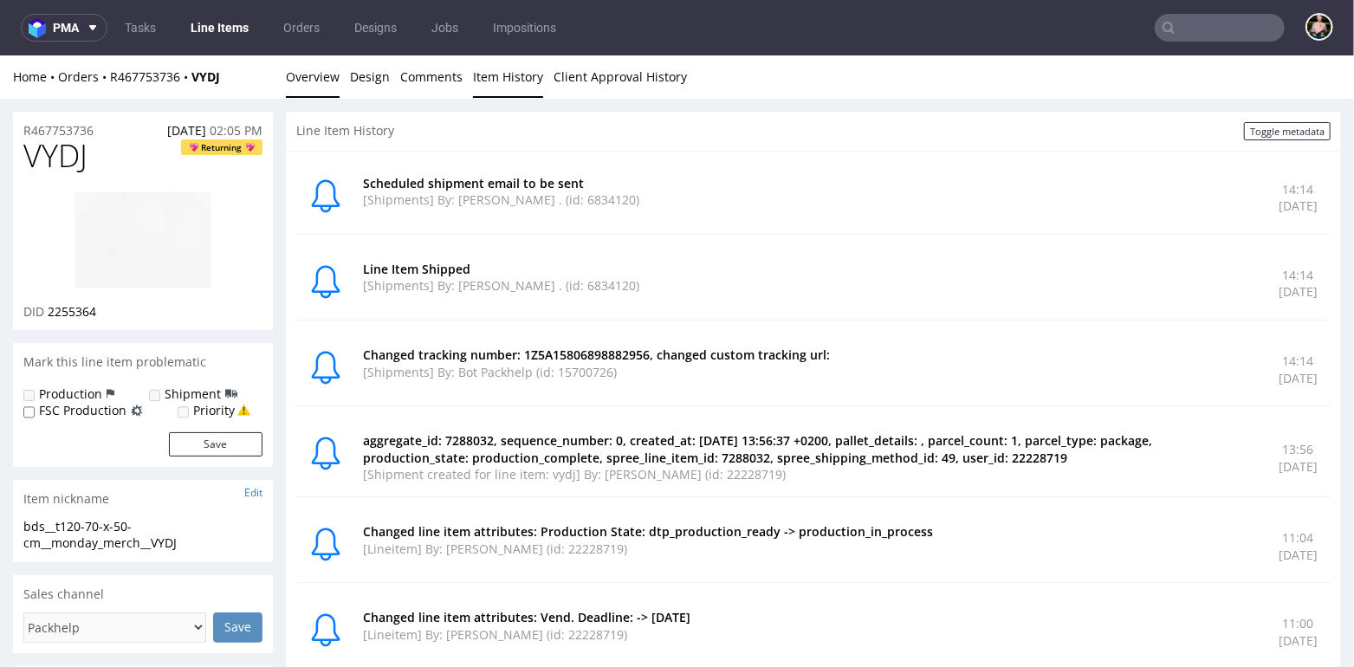
click at [303, 87] on link "Overview" at bounding box center [313, 76] width 54 height 42
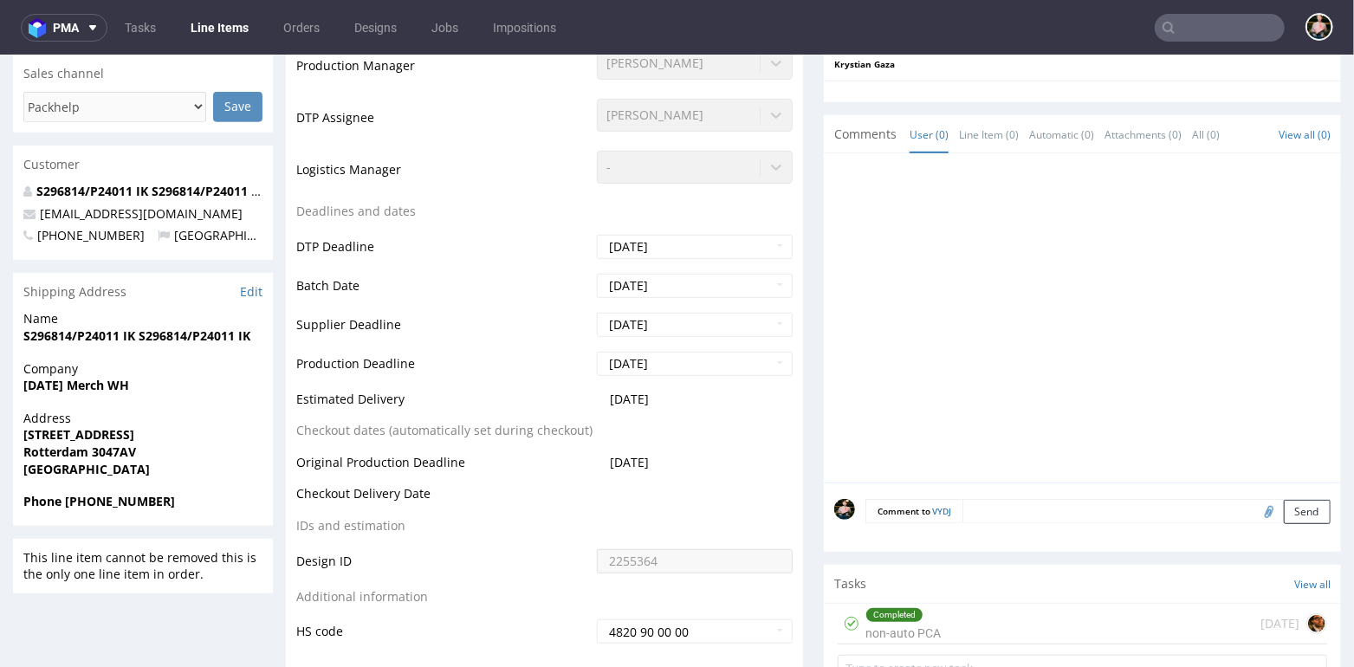
scroll to position [532, 0]
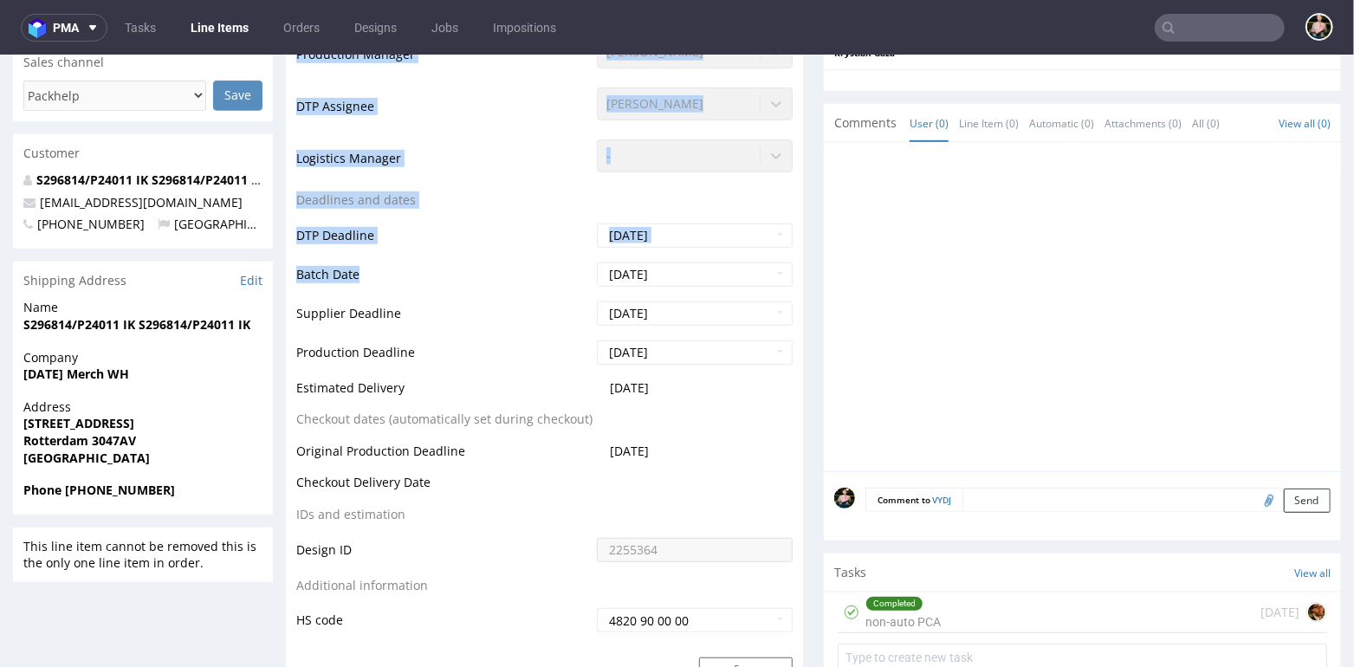
drag, startPoint x: 295, startPoint y: 270, endPoint x: 373, endPoint y: 271, distance: 78.0
click at [373, 271] on div "Production Status Waiting for Artwork Waiting for Diecut Waiting for Mockup Wai…" at bounding box center [544, 268] width 517 height 778
click at [373, 271] on td "Batch Date" at bounding box center [444, 279] width 296 height 39
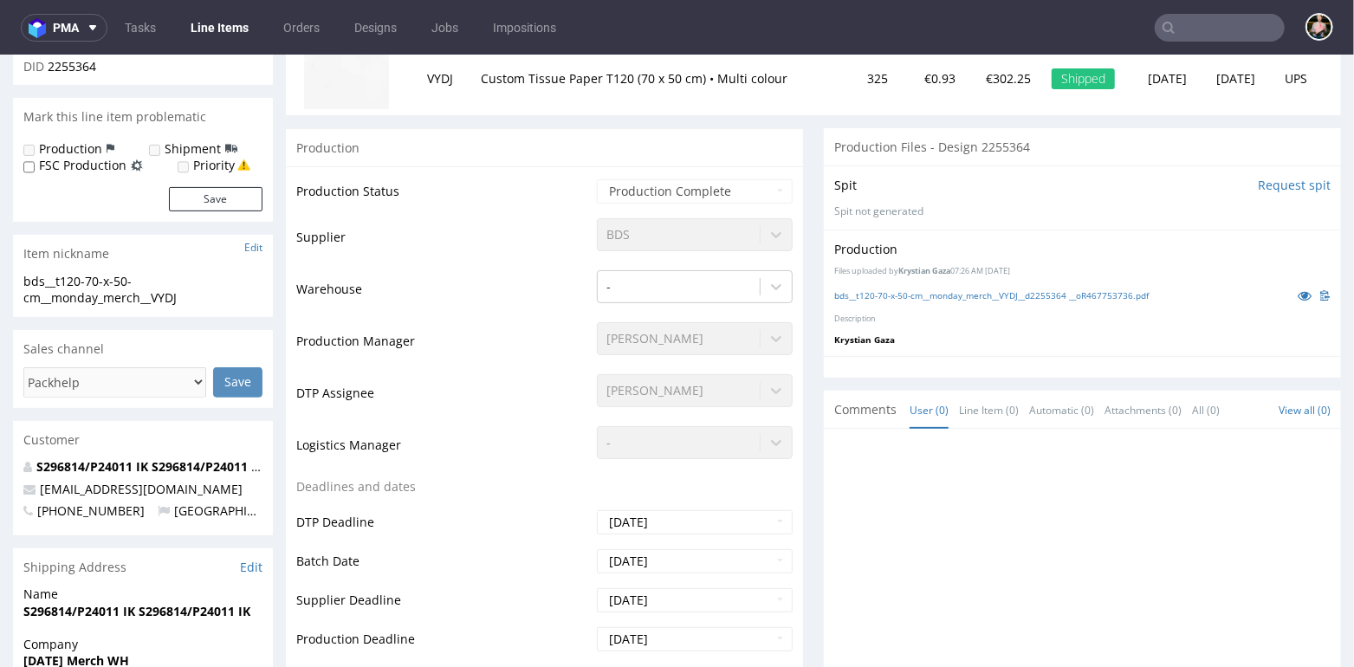
scroll to position [0, 0]
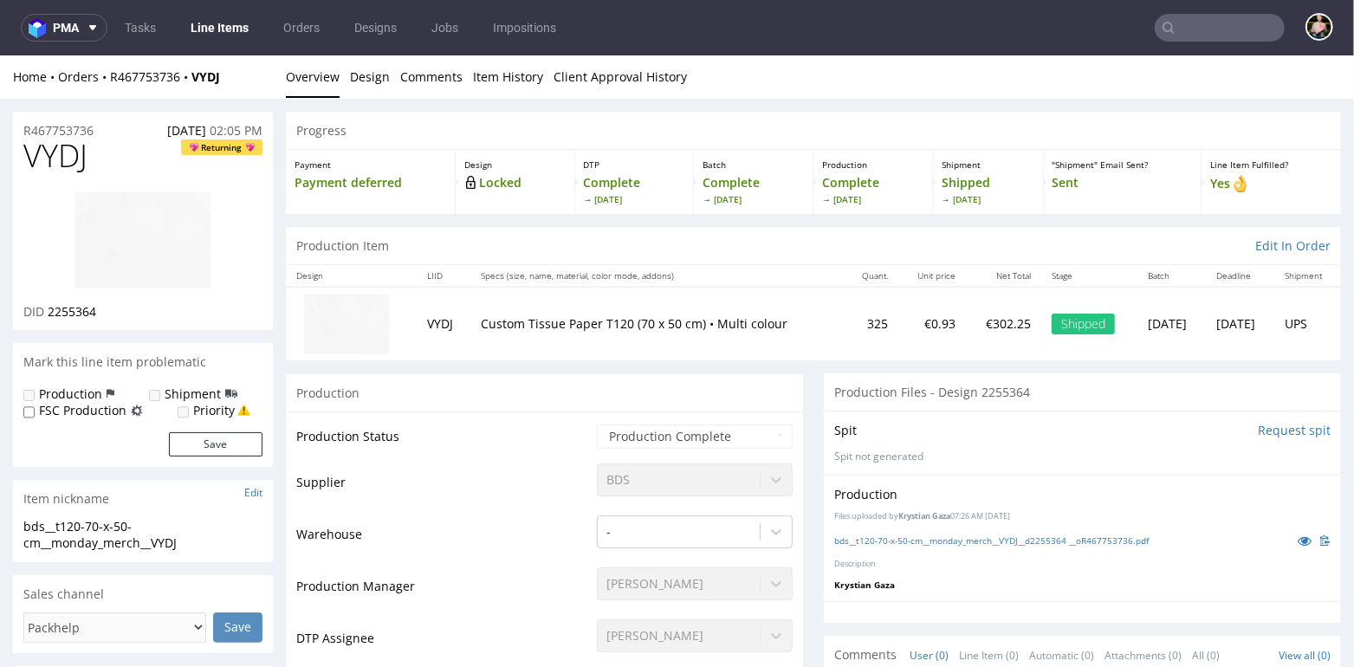
click at [210, 25] on link "Line Items" at bounding box center [219, 28] width 79 height 28
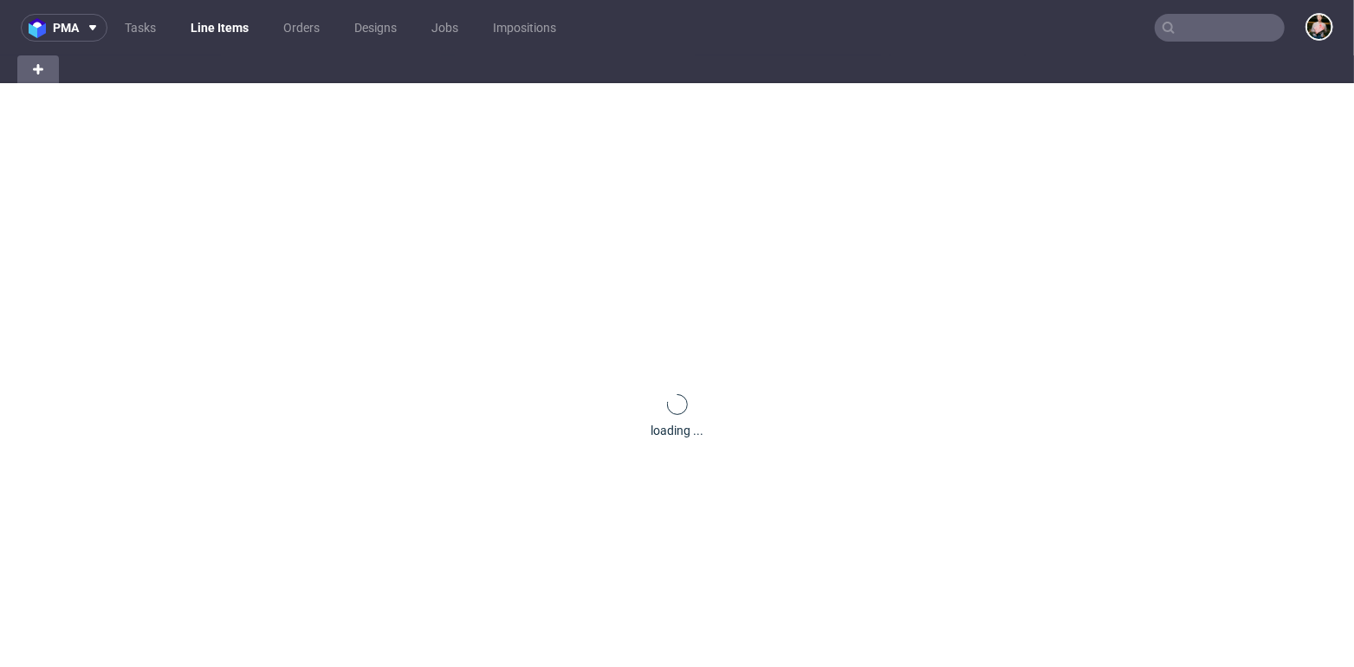
scroll to position [287, 0]
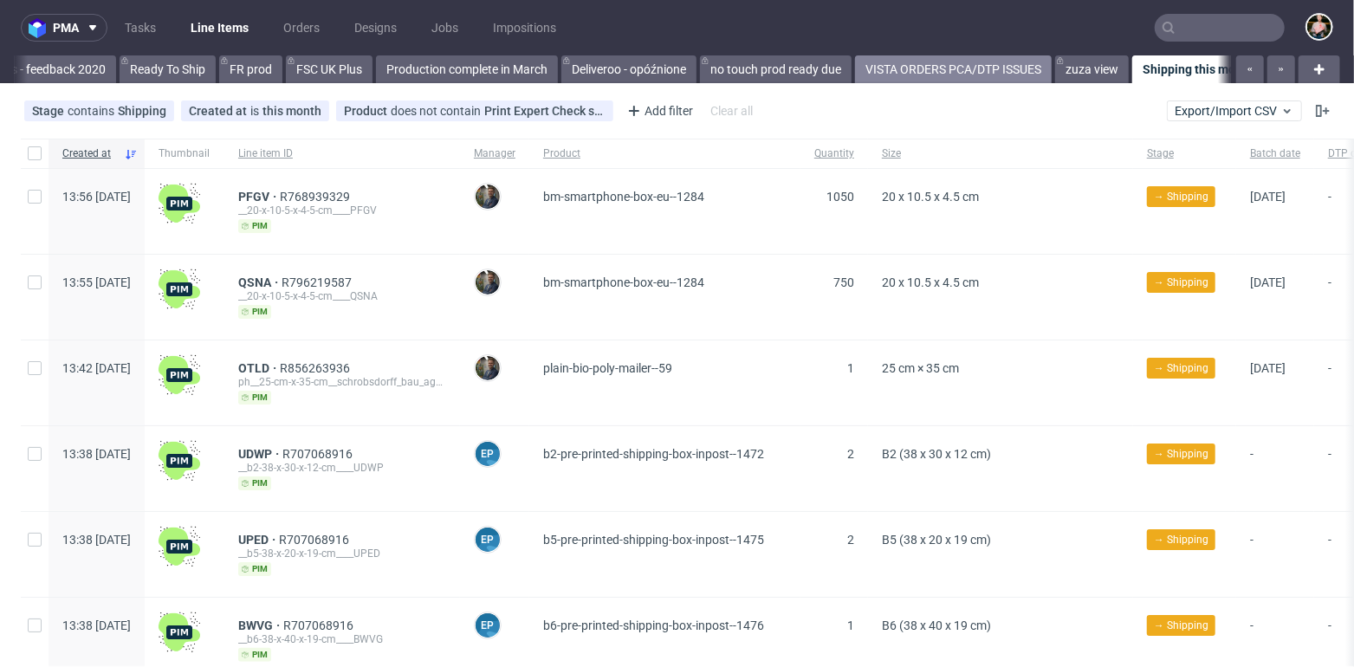
scroll to position [0, 3468]
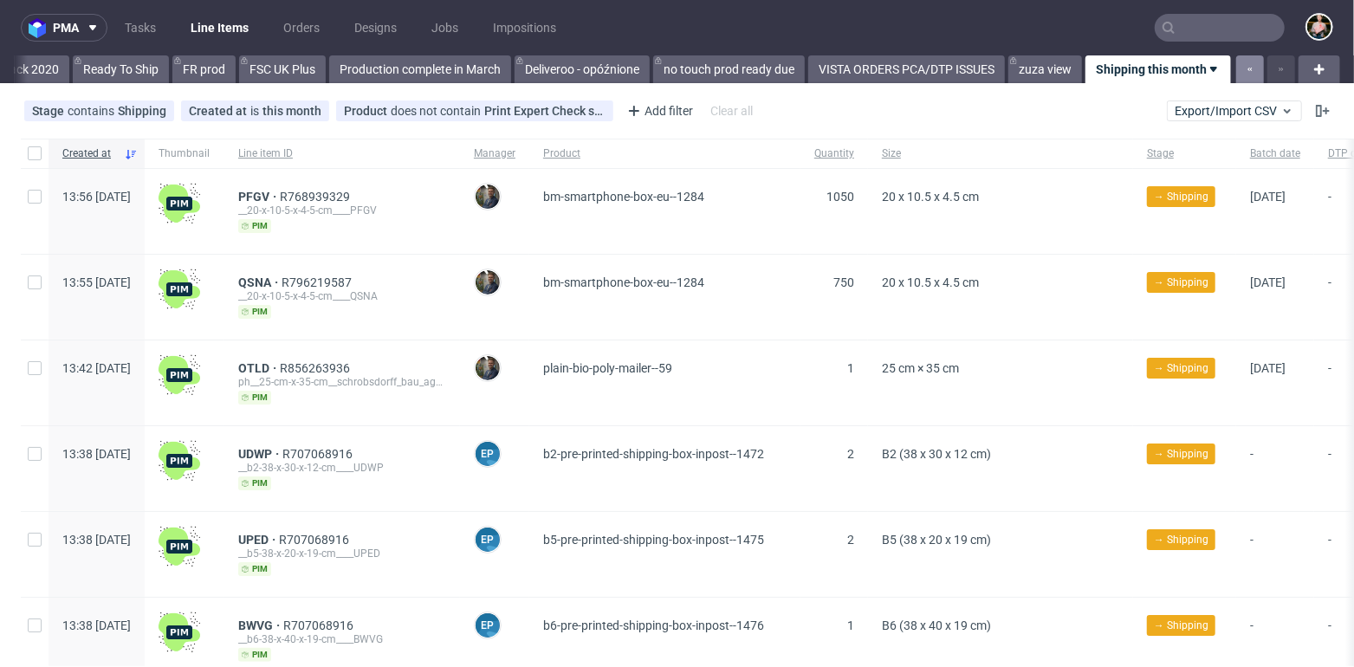
click at [1249, 68] on use "button" at bounding box center [1251, 69] width 4 height 3
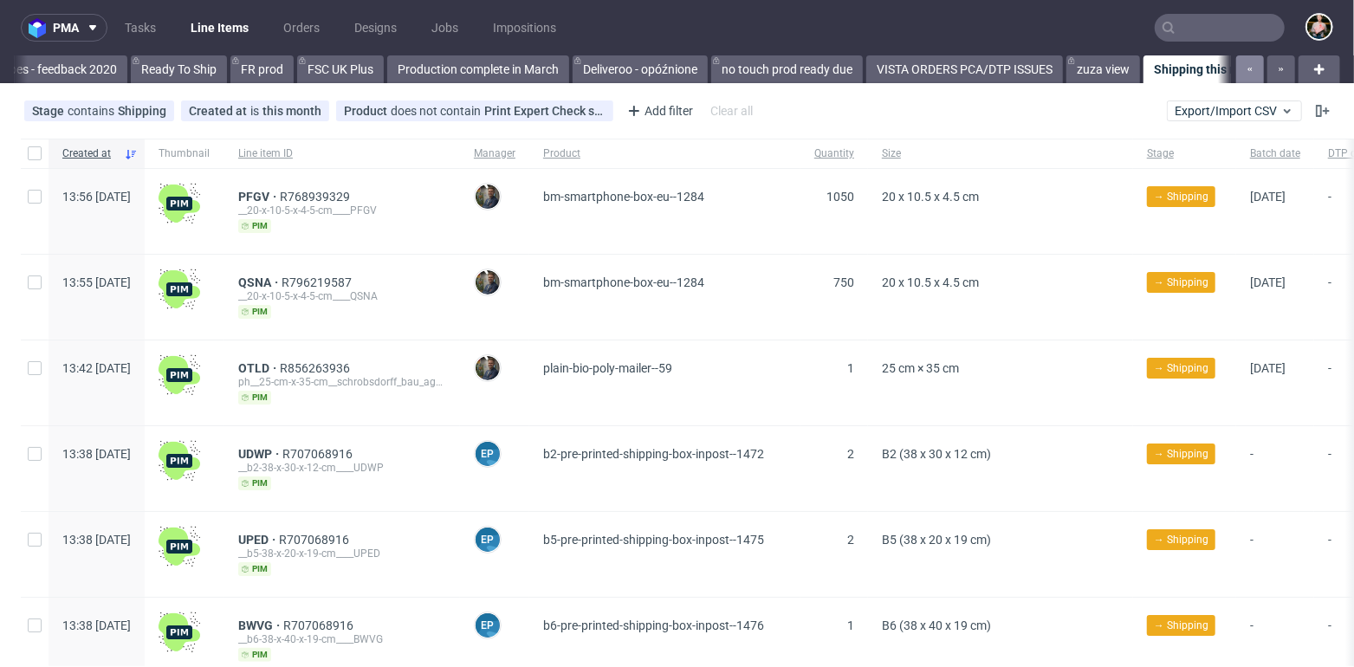
scroll to position [0, 3338]
click at [388, 66] on link "FSC UK Plus" at bounding box center [345, 69] width 87 height 28
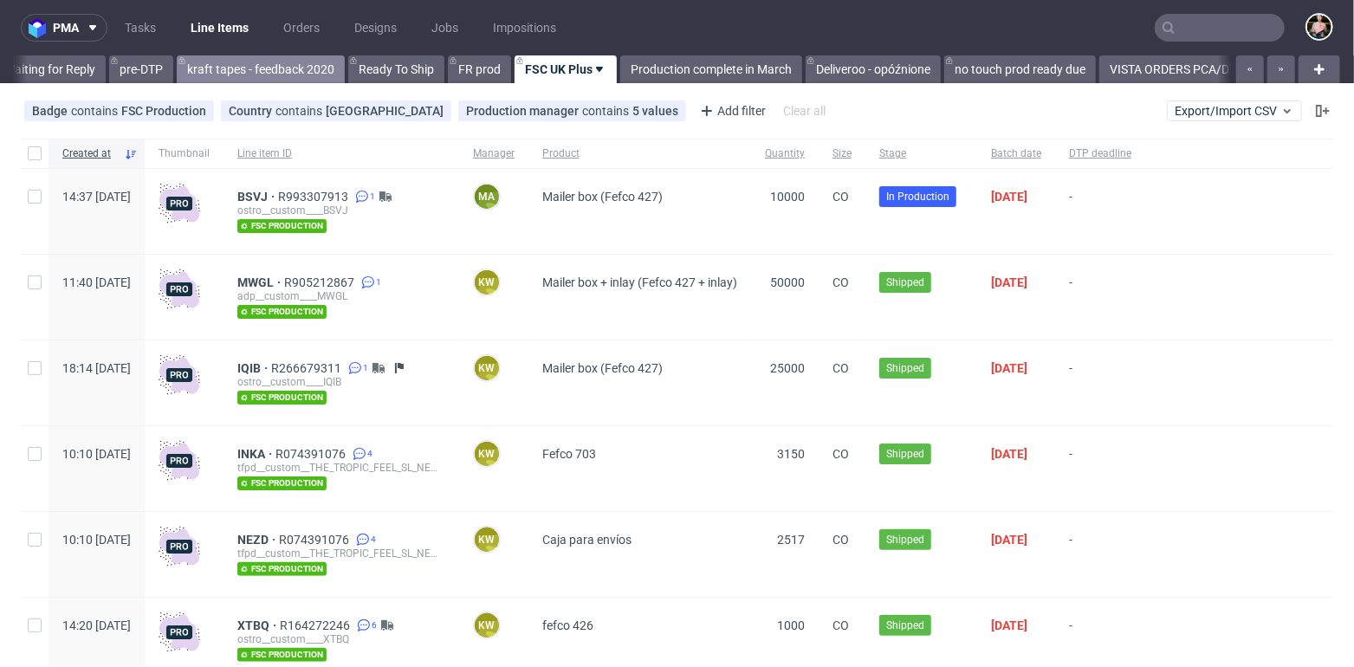
click at [321, 65] on link "kraft tapes - feedback 2020" at bounding box center [261, 69] width 168 height 28
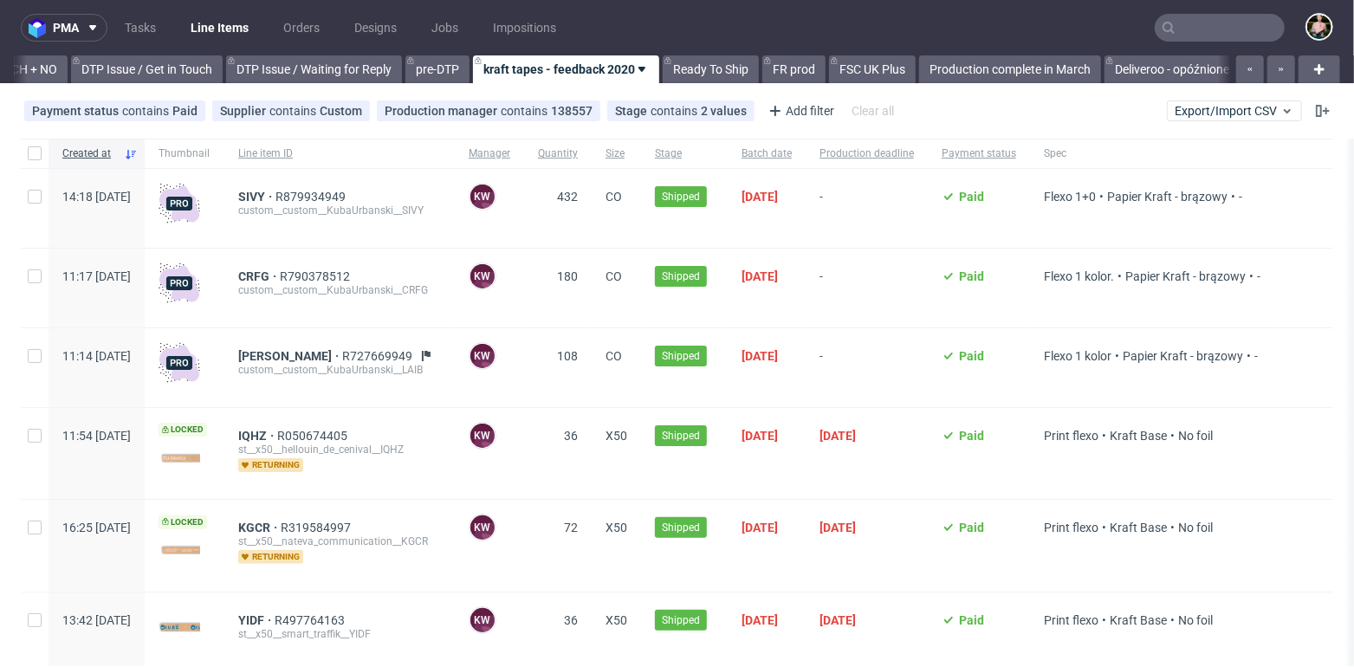
scroll to position [0, 2827]
click at [348, 62] on link "DTP Issue / Waiting for Reply" at bounding box center [315, 69] width 176 height 28
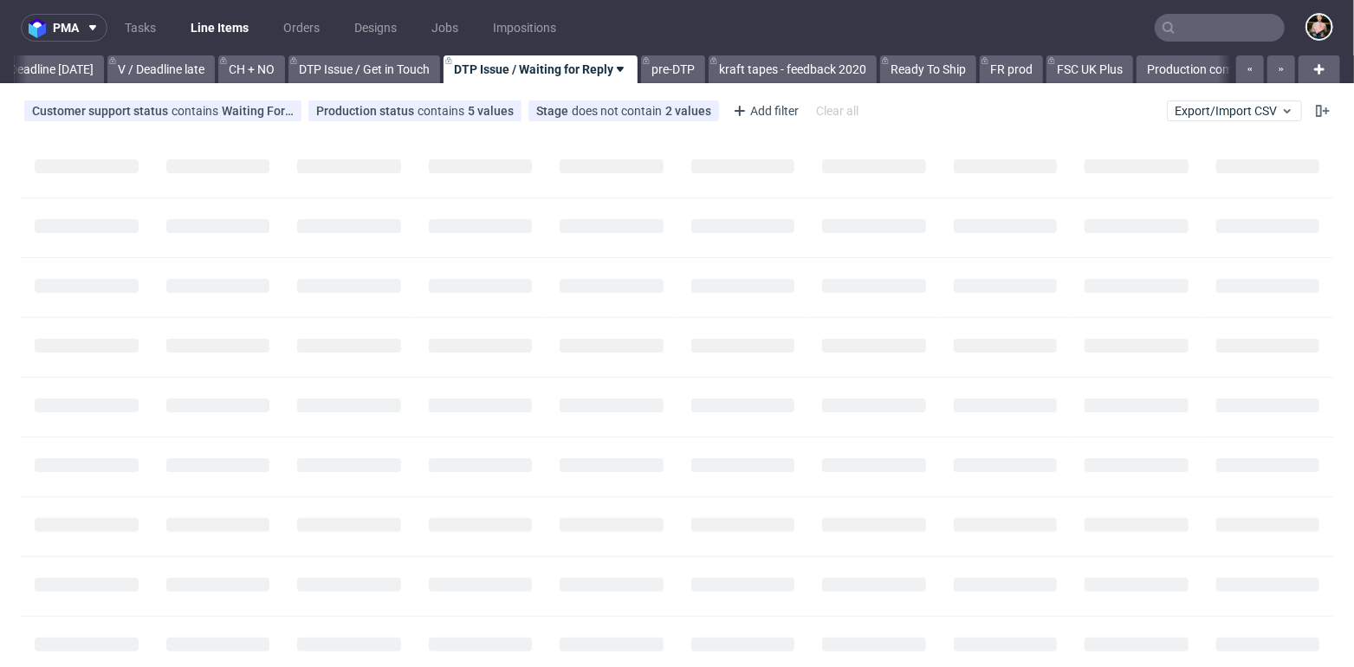
scroll to position [0, 2575]
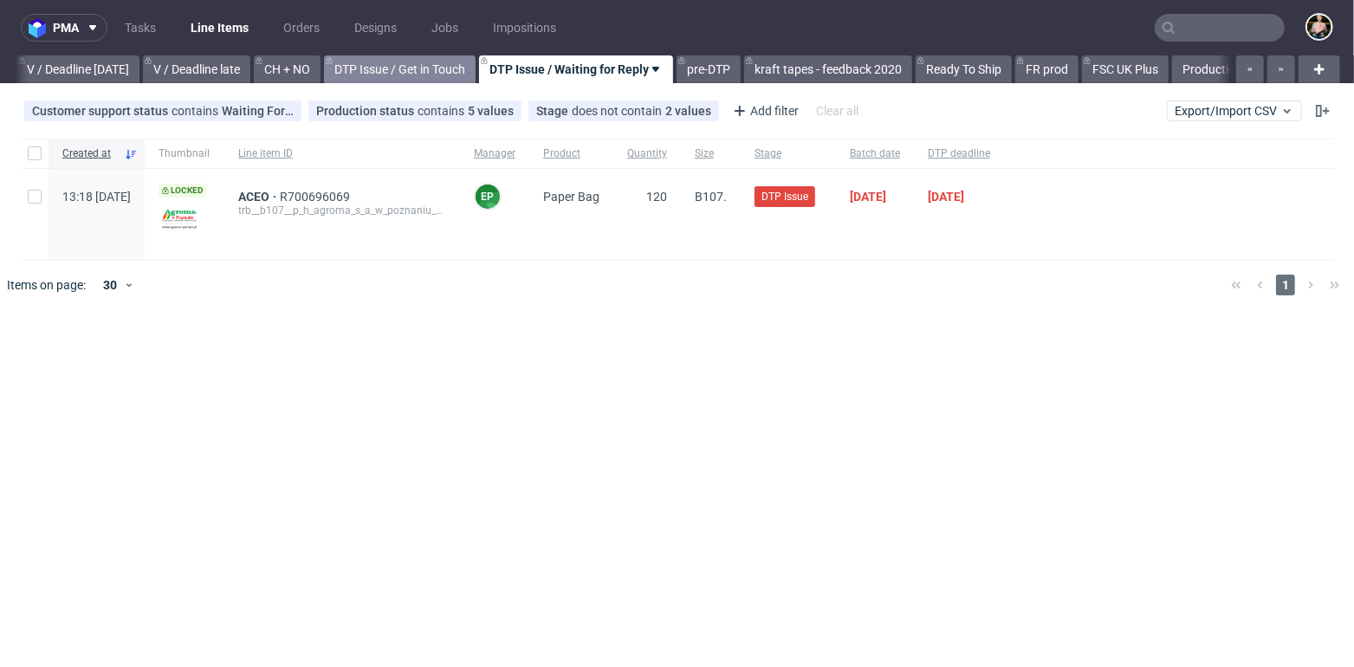
click at [446, 68] on link "DTP Issue / Get in Touch" at bounding box center [400, 69] width 152 height 28
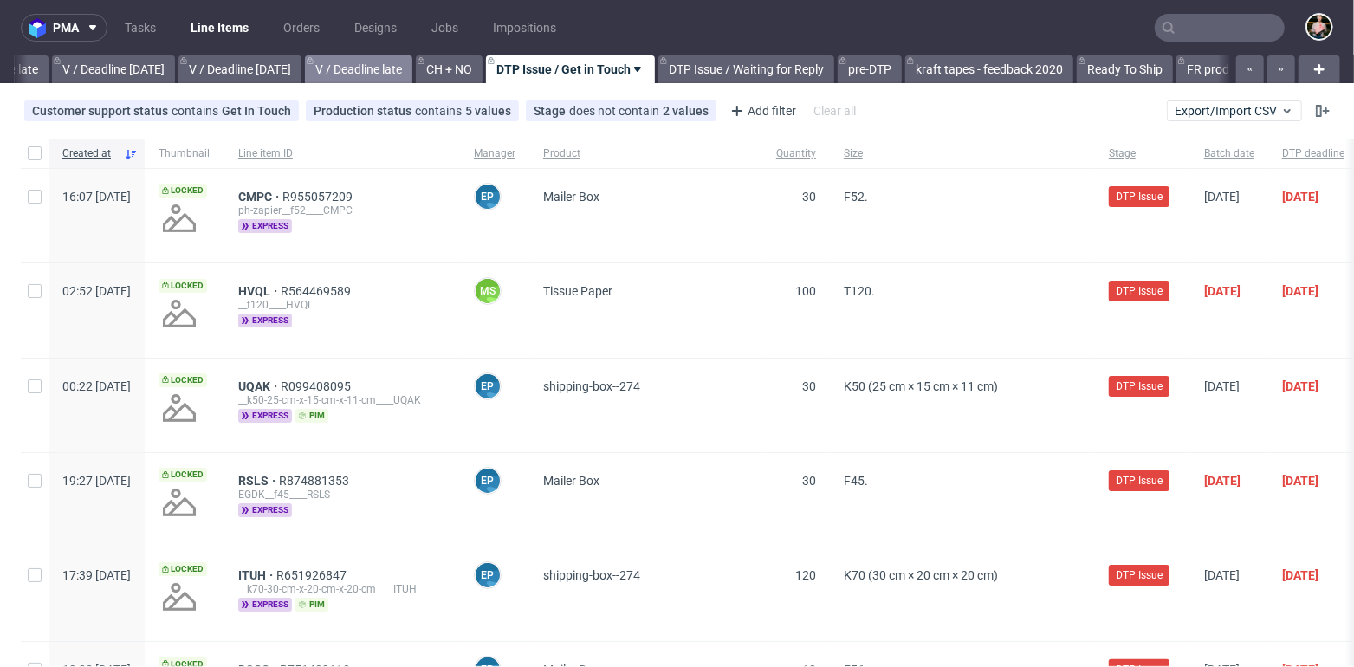
click at [404, 66] on link "V / Deadline late" at bounding box center [358, 69] width 107 height 28
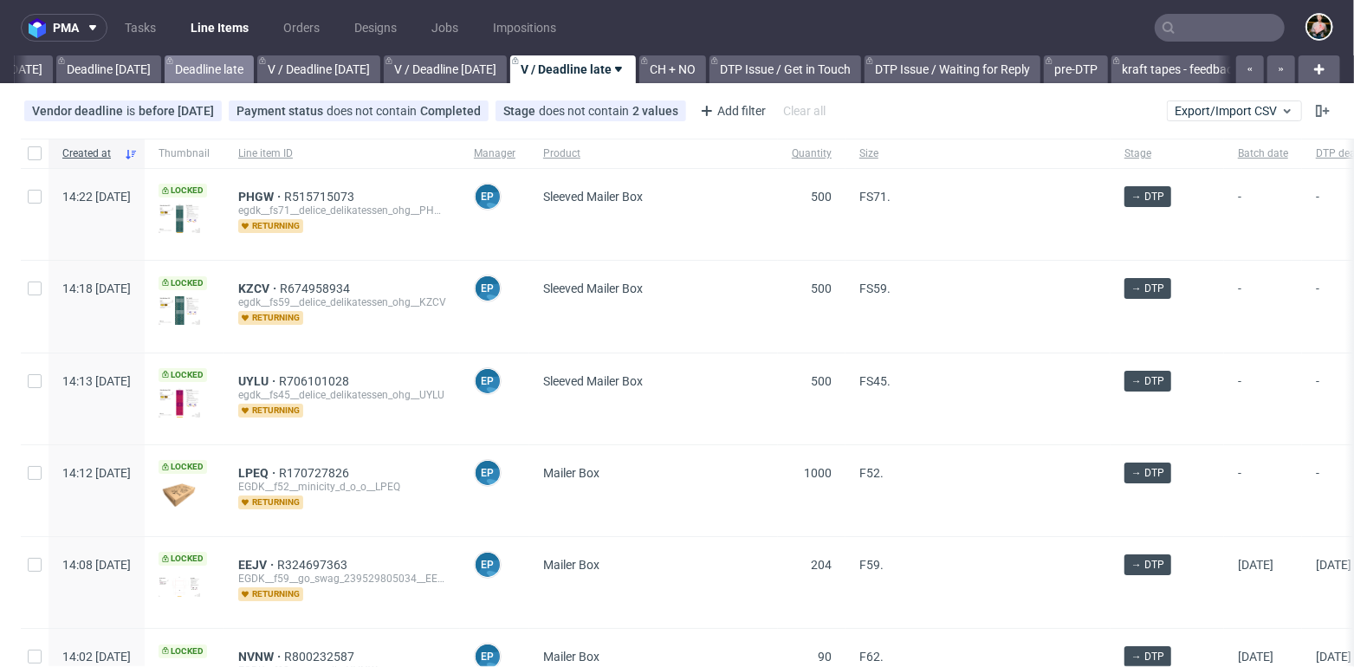
click at [230, 67] on link "Deadline late" at bounding box center [209, 69] width 89 height 28
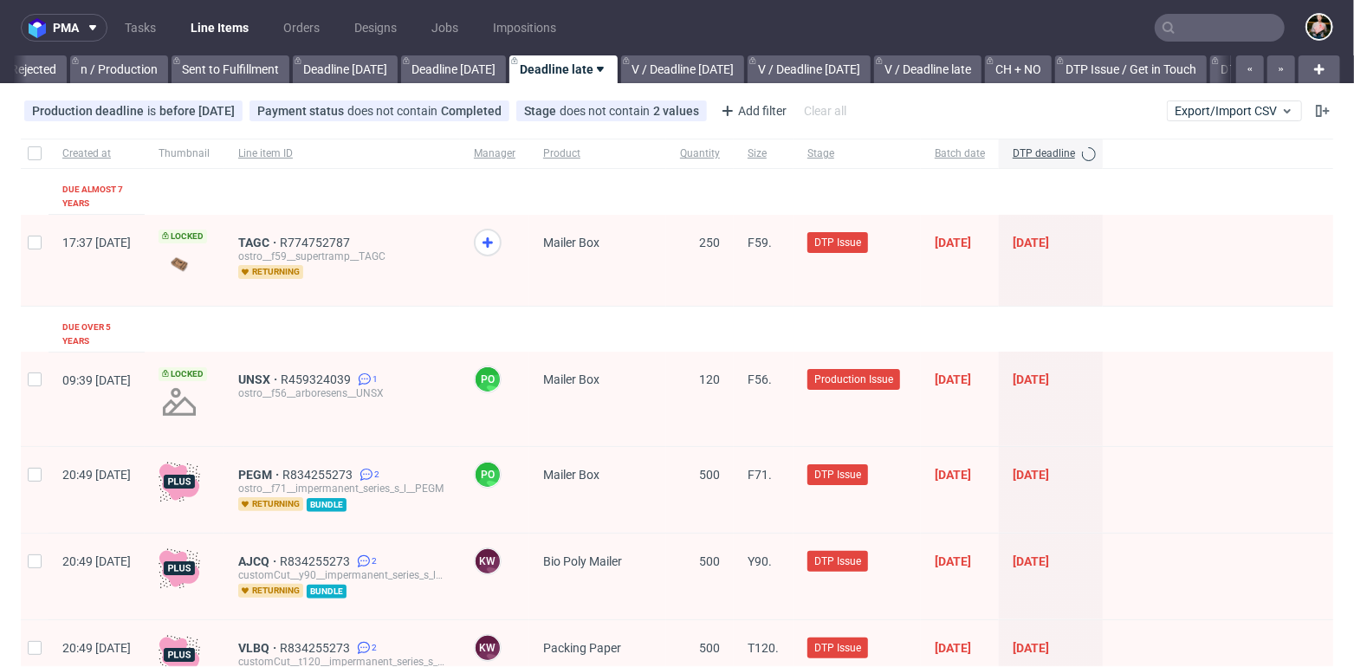
scroll to position [0, 1837]
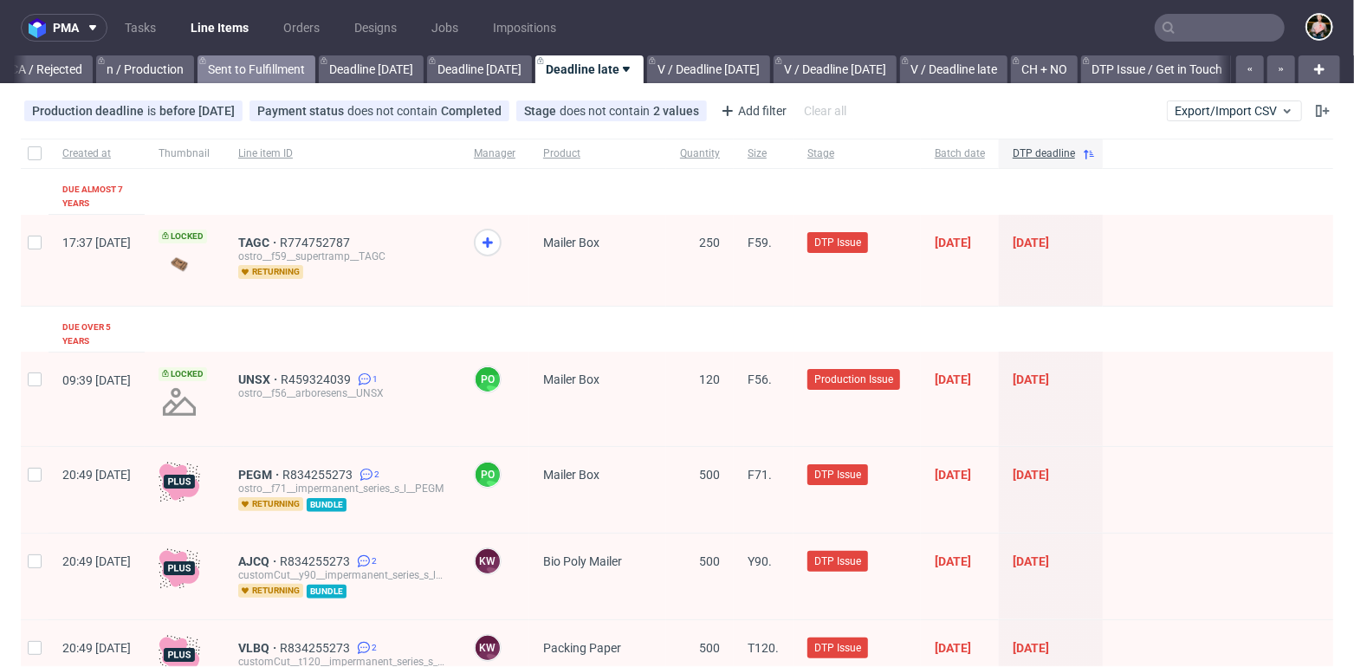
click at [230, 67] on link "Sent to Fulfillment" at bounding box center [257, 69] width 118 height 28
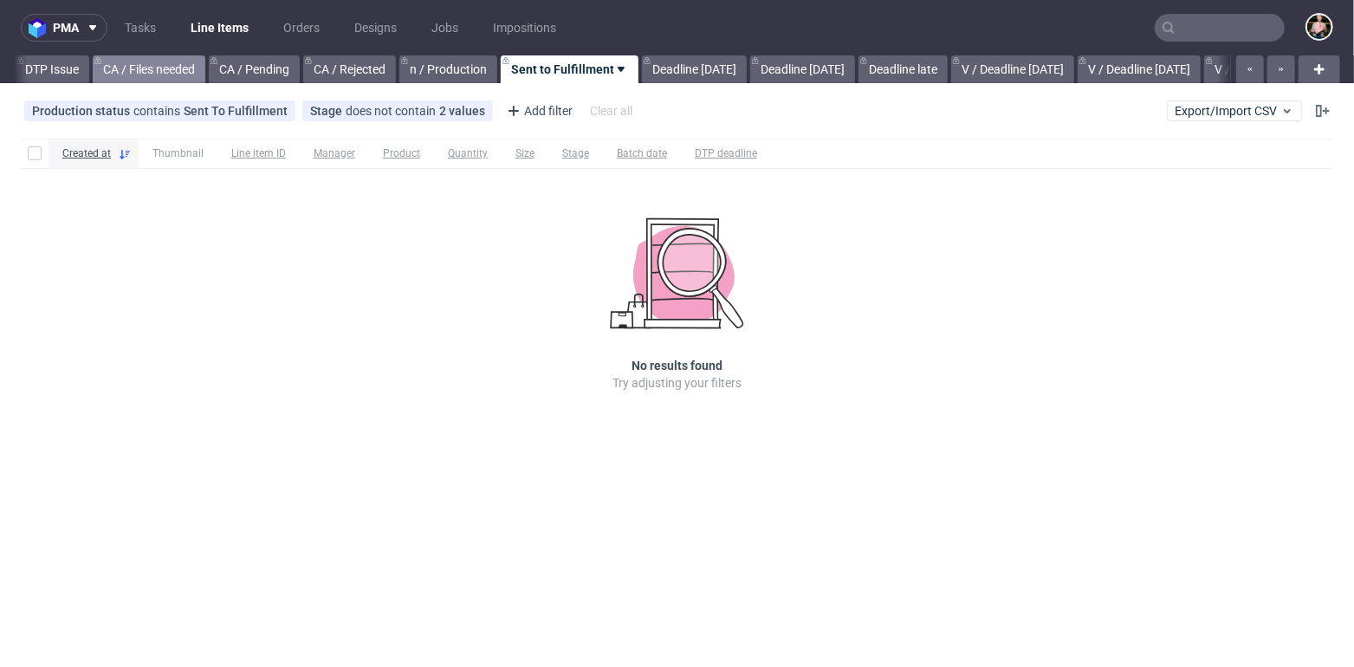
click at [46, 62] on div "All Low quantities custom sizes Buy Now Design Later DTP Late Shipped Shipments…" at bounding box center [622, 69] width 1217 height 28
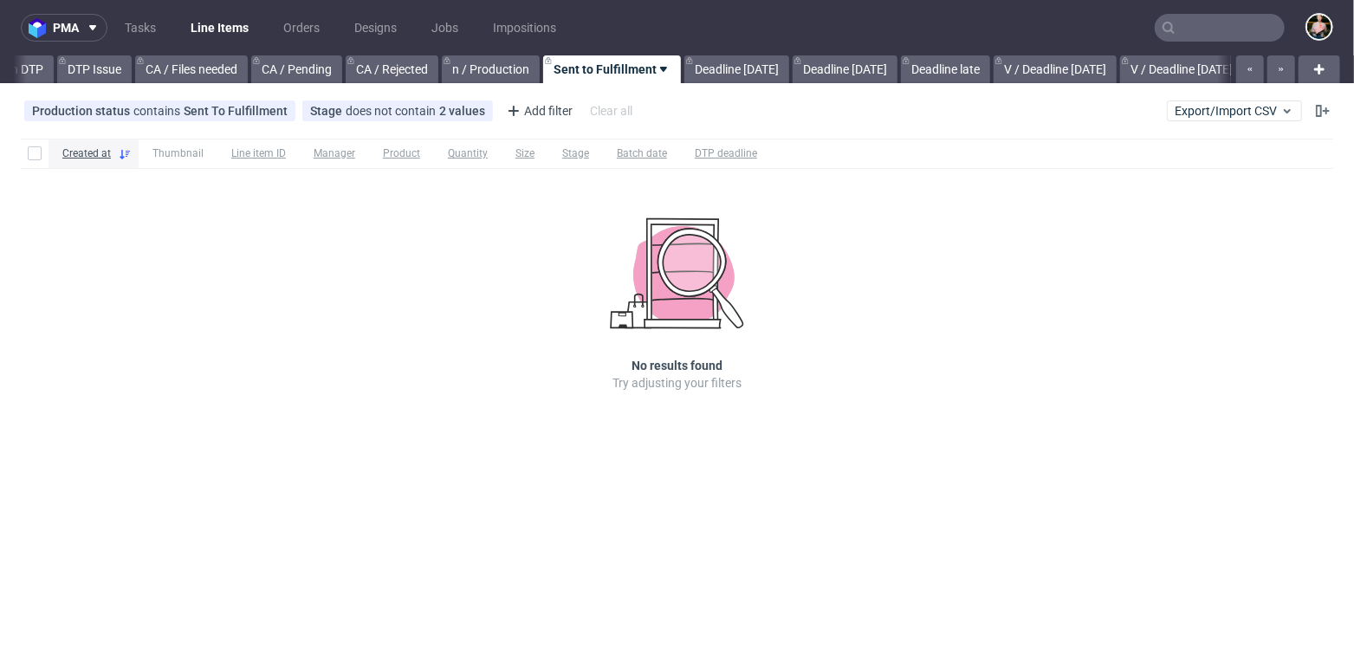
scroll to position [0, 1491]
click at [302, 72] on link "CA / Pending" at bounding box center [296, 69] width 91 height 28
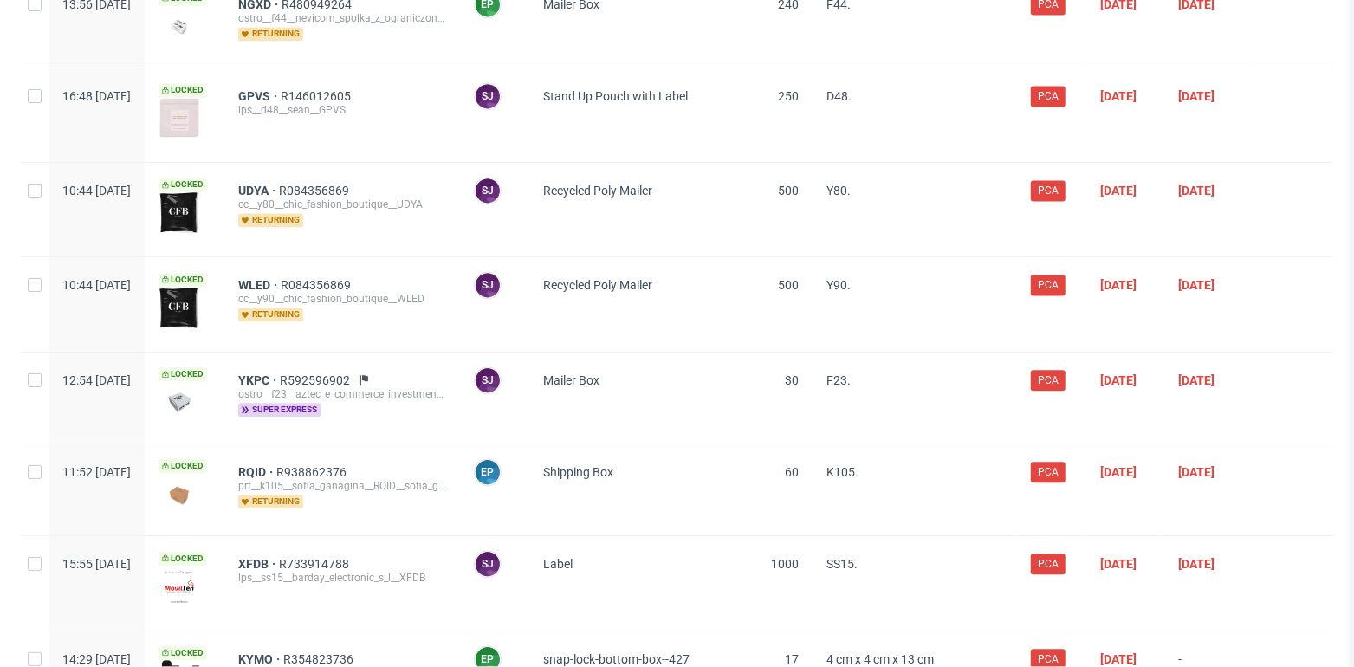
scroll to position [2263, 0]
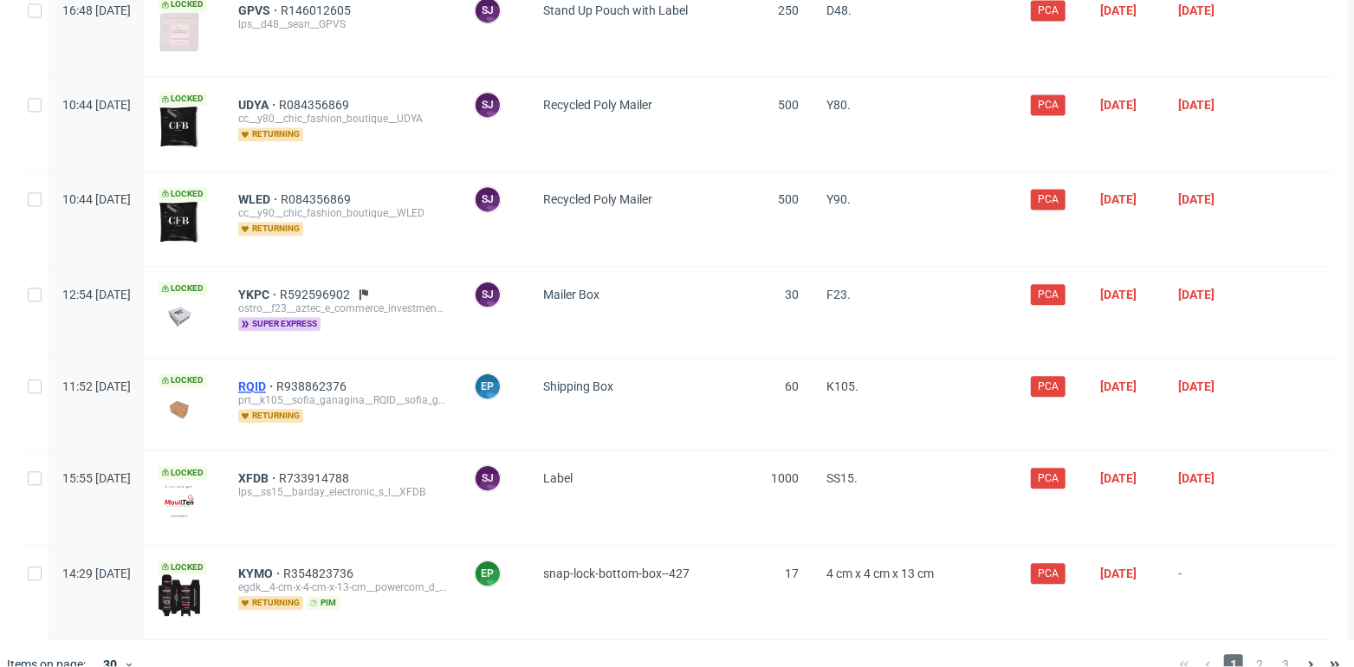
click at [276, 380] on span "RQID" at bounding box center [257, 387] width 38 height 14
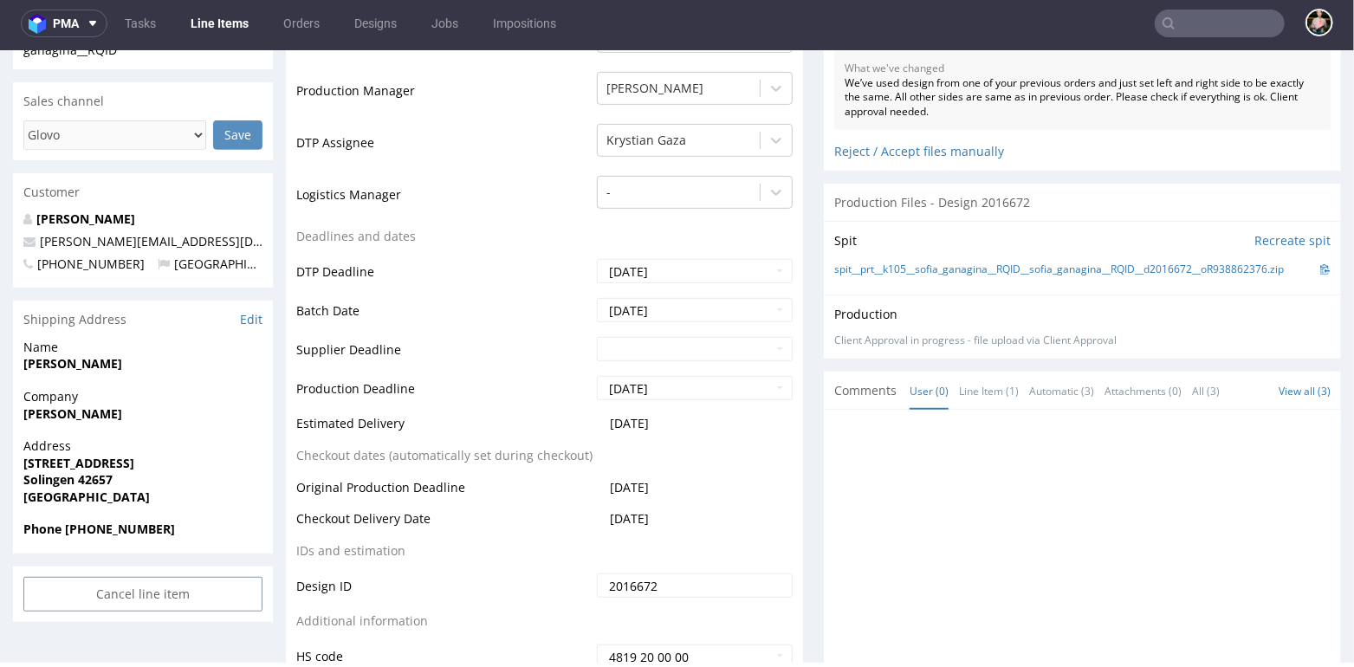
scroll to position [498, 0]
drag, startPoint x: 598, startPoint y: 422, endPoint x: 704, endPoint y: 422, distance: 105.7
click at [704, 422] on td "[DATE]" at bounding box center [693, 427] width 200 height 32
click at [685, 413] on td "[DATE]" at bounding box center [693, 427] width 200 height 32
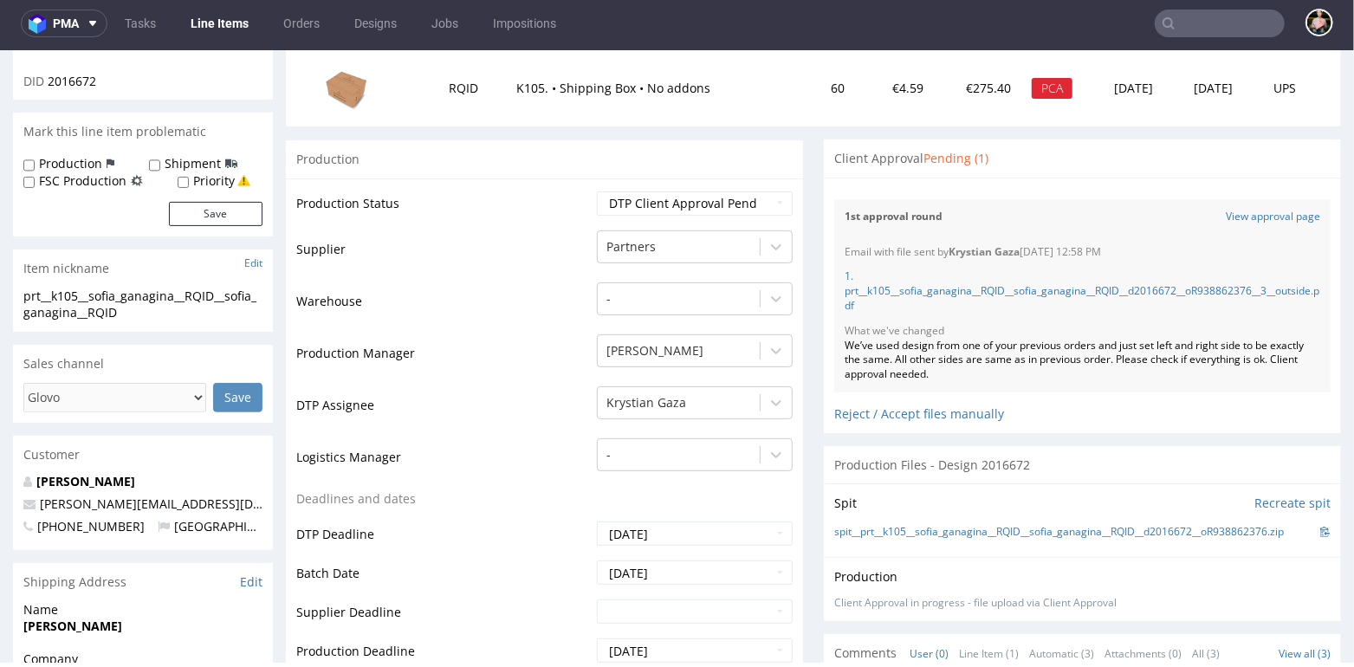
scroll to position [0, 0]
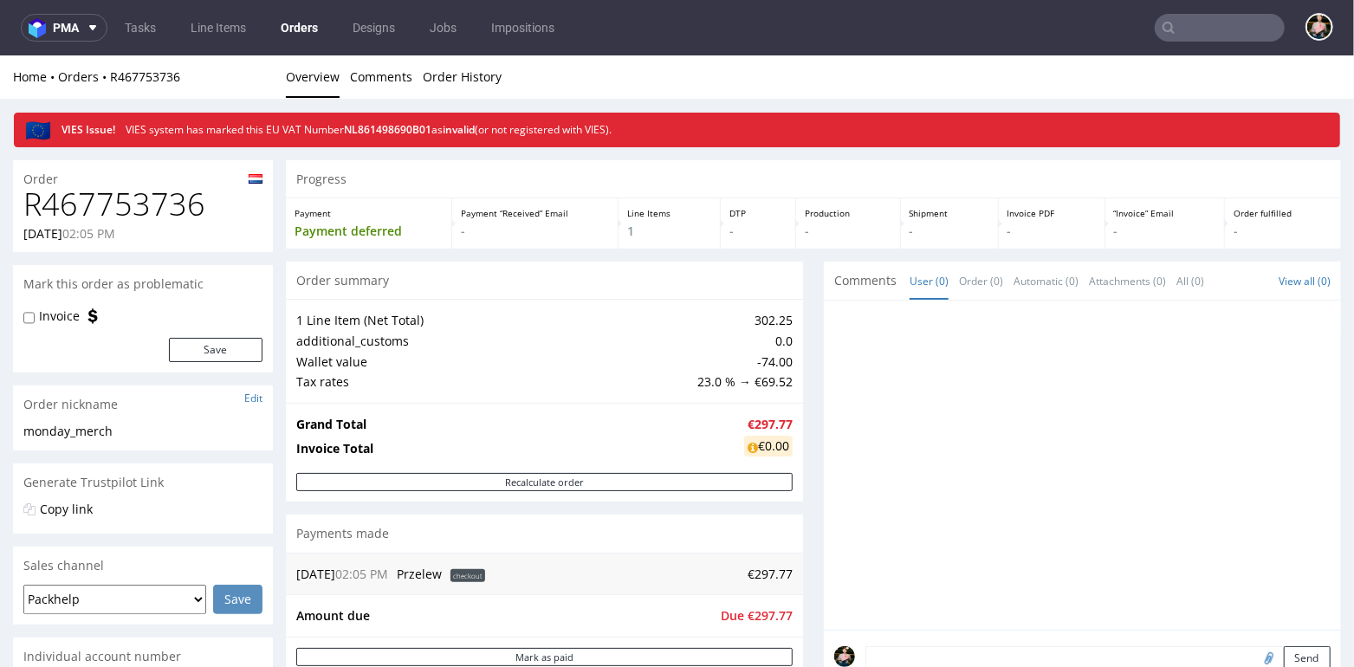
click at [286, 23] on link "Orders" at bounding box center [299, 28] width 58 height 28
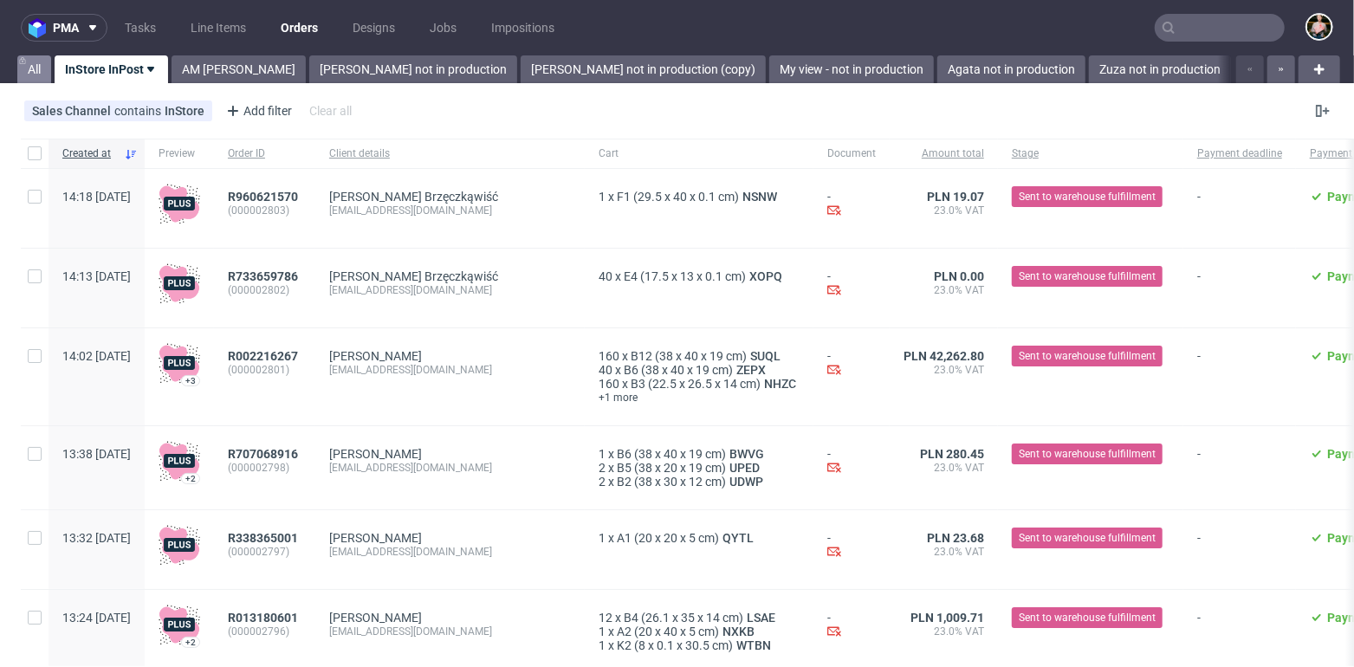
click at [32, 66] on link "All" at bounding box center [34, 69] width 34 height 28
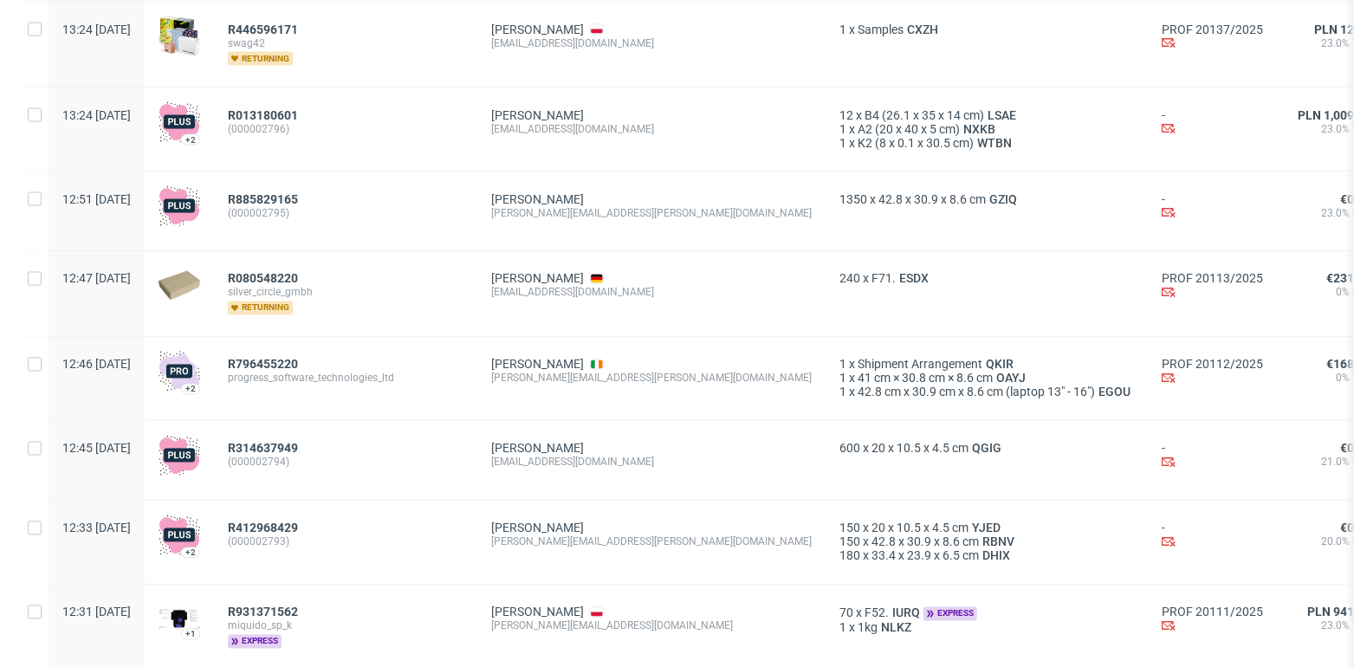
scroll to position [2058, 0]
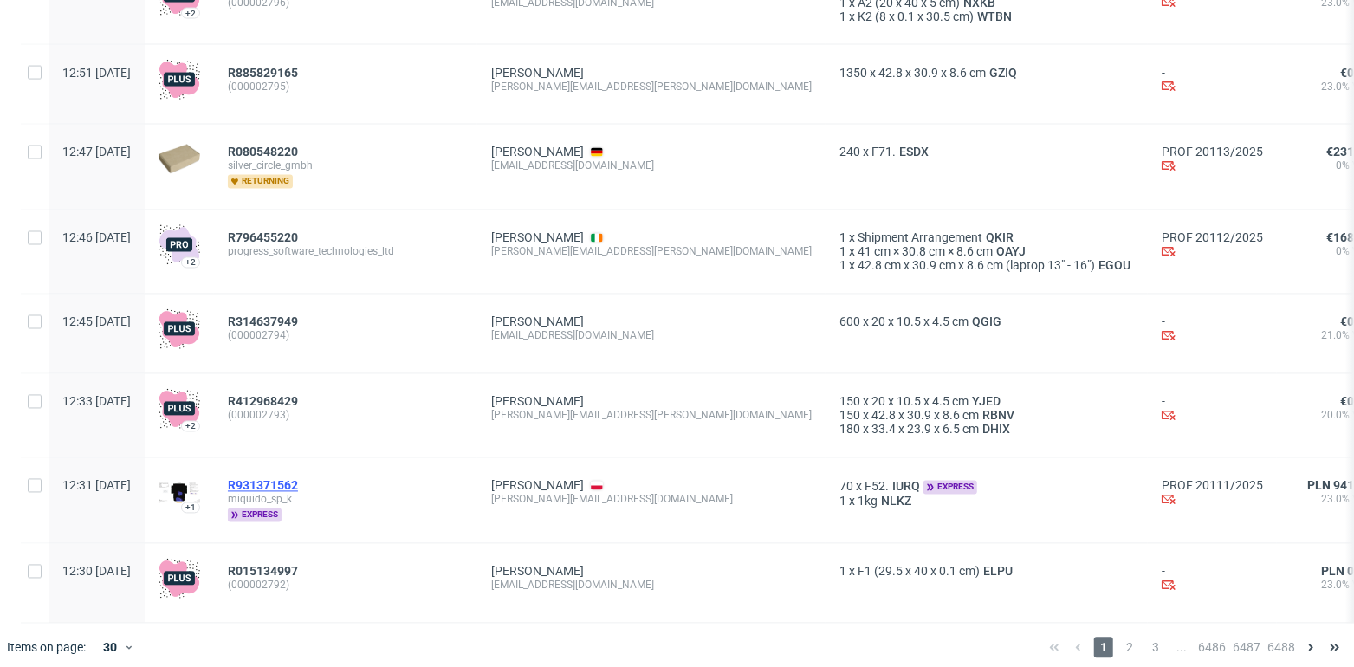
click at [295, 478] on span "R931371562" at bounding box center [263, 485] width 70 height 14
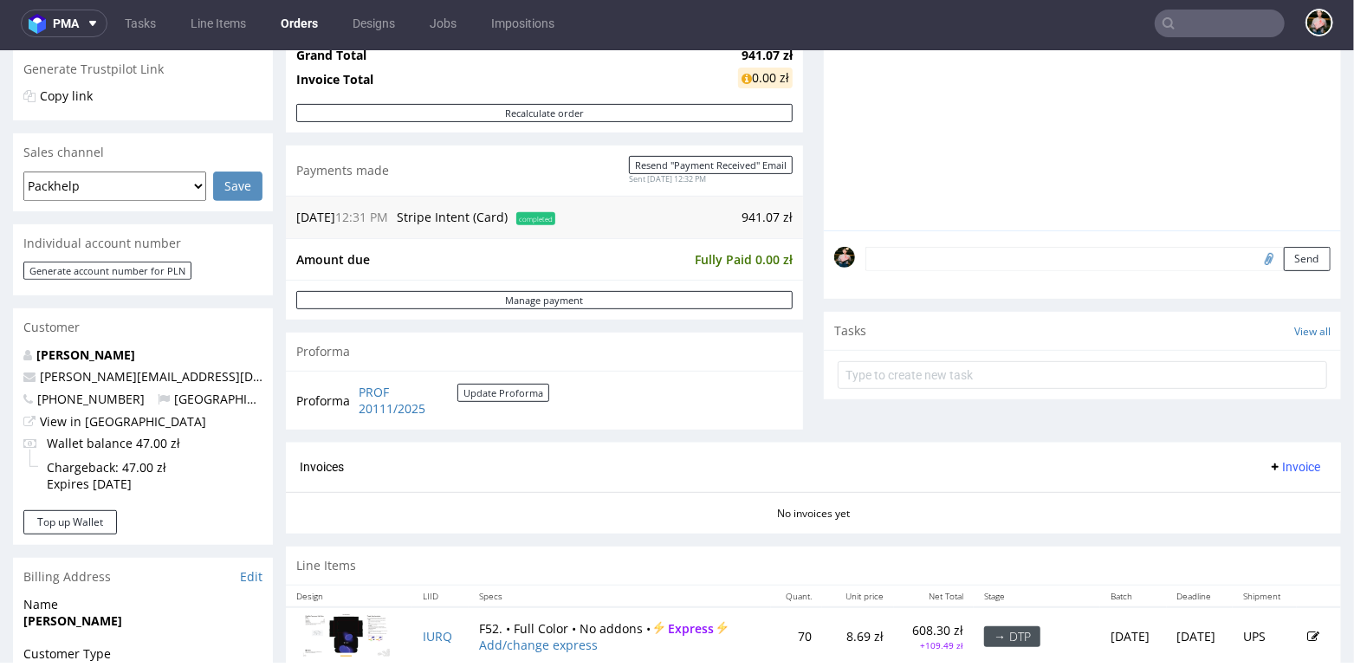
scroll to position [473, 0]
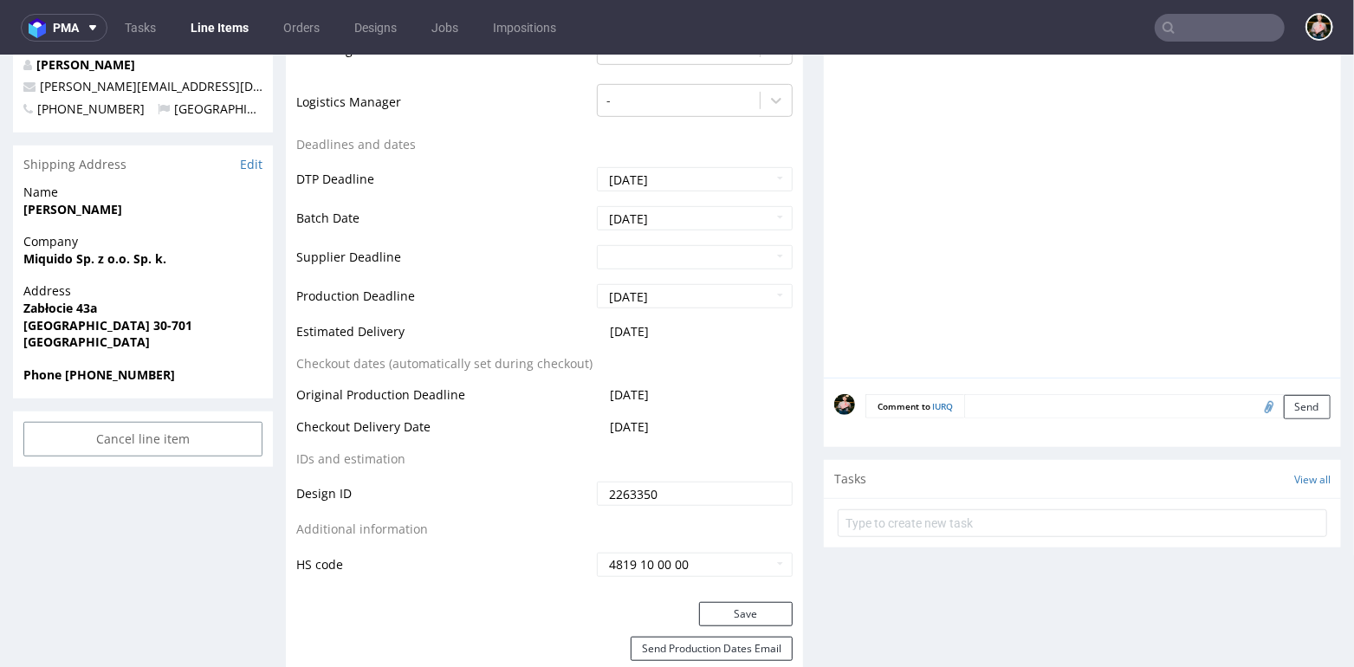
scroll to position [604, 0]
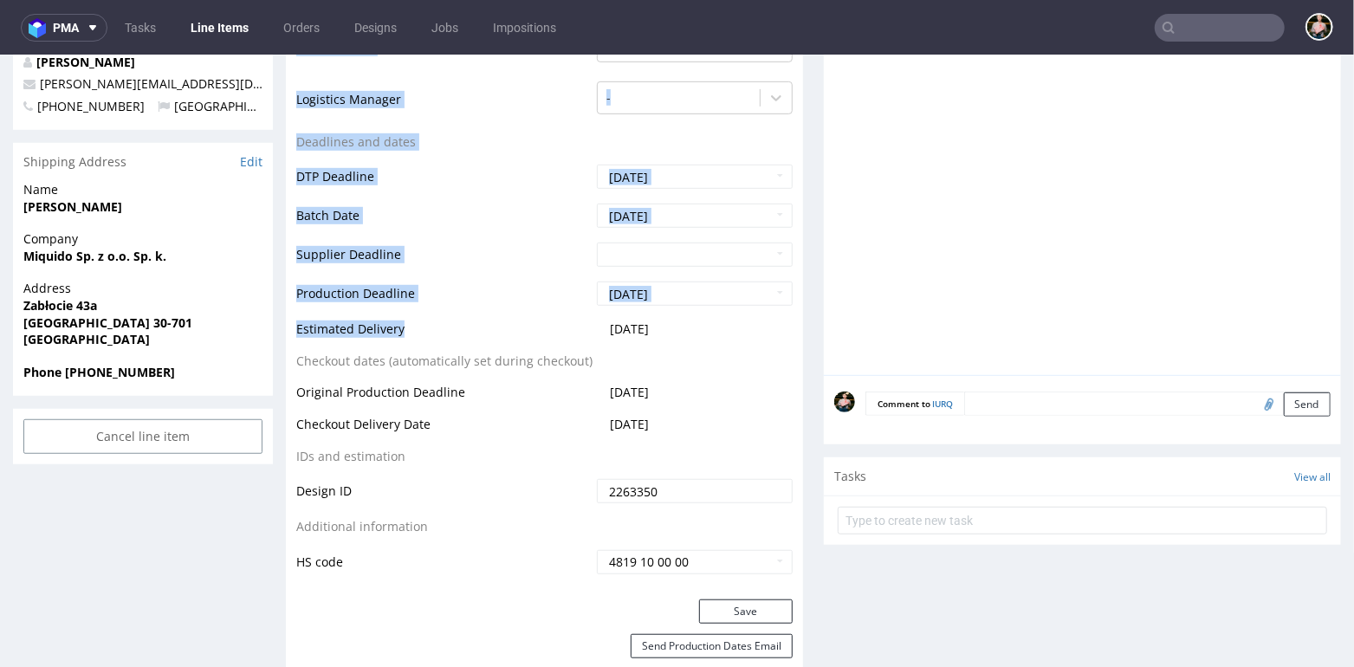
drag, startPoint x: 293, startPoint y: 324, endPoint x: 440, endPoint y: 332, distance: 147.5
click at [440, 332] on div "Production Status Waiting for Artwork Waiting for Diecut Waiting for Mockup Wai…" at bounding box center [544, 194] width 517 height 810
click at [440, 332] on td "Estimated Delivery" at bounding box center [444, 334] width 296 height 32
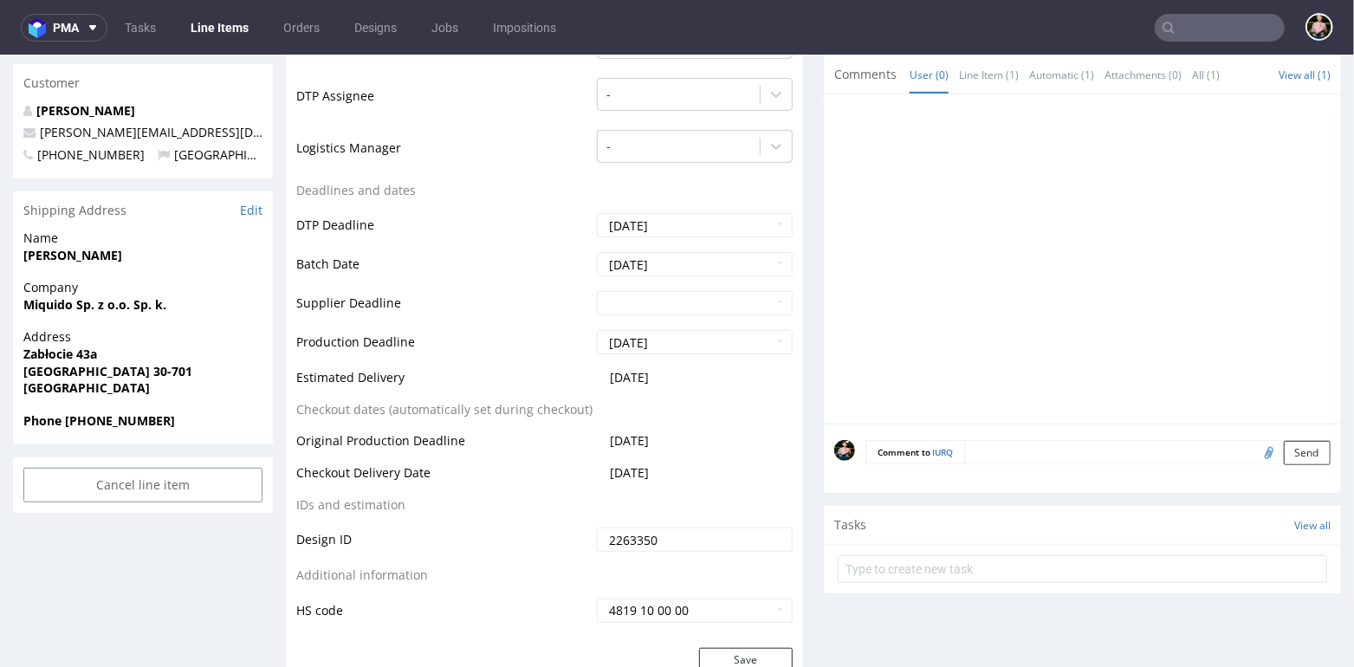
scroll to position [550, 0]
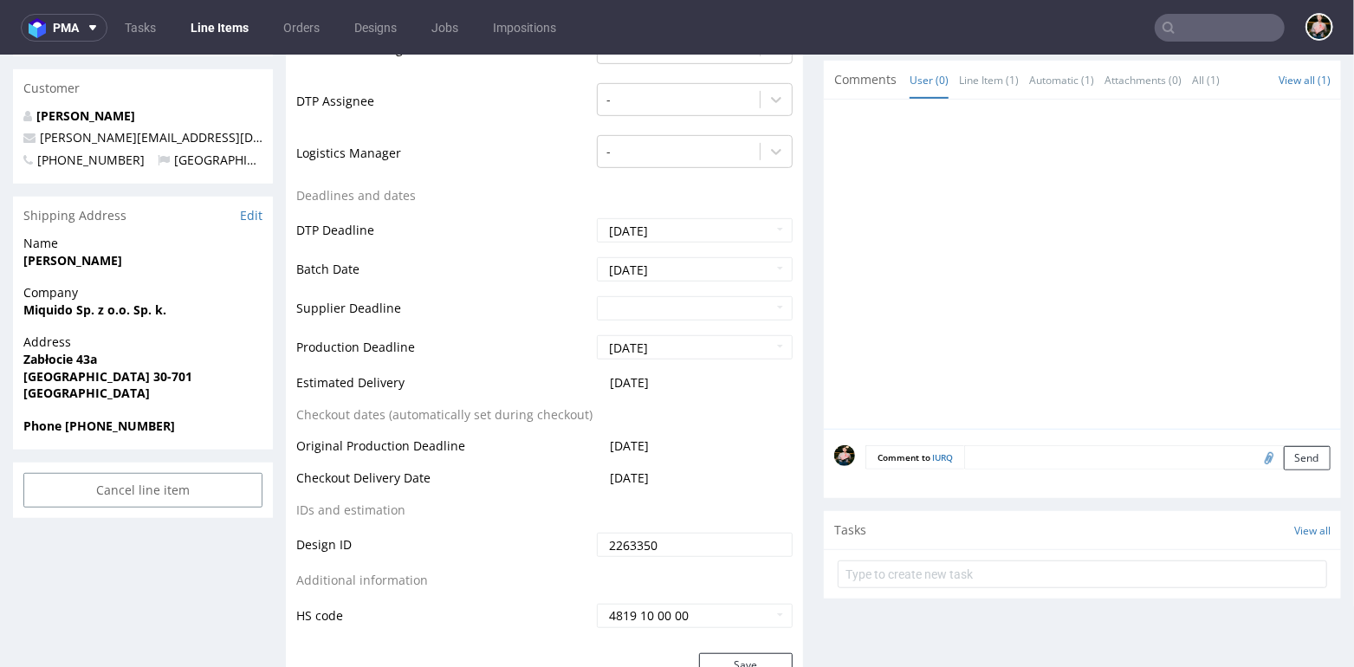
drag, startPoint x: 679, startPoint y: 378, endPoint x: 600, endPoint y: 378, distance: 79.7
click at [600, 378] on td "2025-10-02" at bounding box center [693, 388] width 200 height 32
click at [542, 372] on td "Estimated Delivery" at bounding box center [444, 388] width 296 height 32
drag, startPoint x: 297, startPoint y: 413, endPoint x: 591, endPoint y: 413, distance: 293.8
click at [591, 413] on table "Production Status Waiting for Artwork Waiting for Diecut Waiting for Mockup Wai…" at bounding box center [544, 242] width 497 height 776
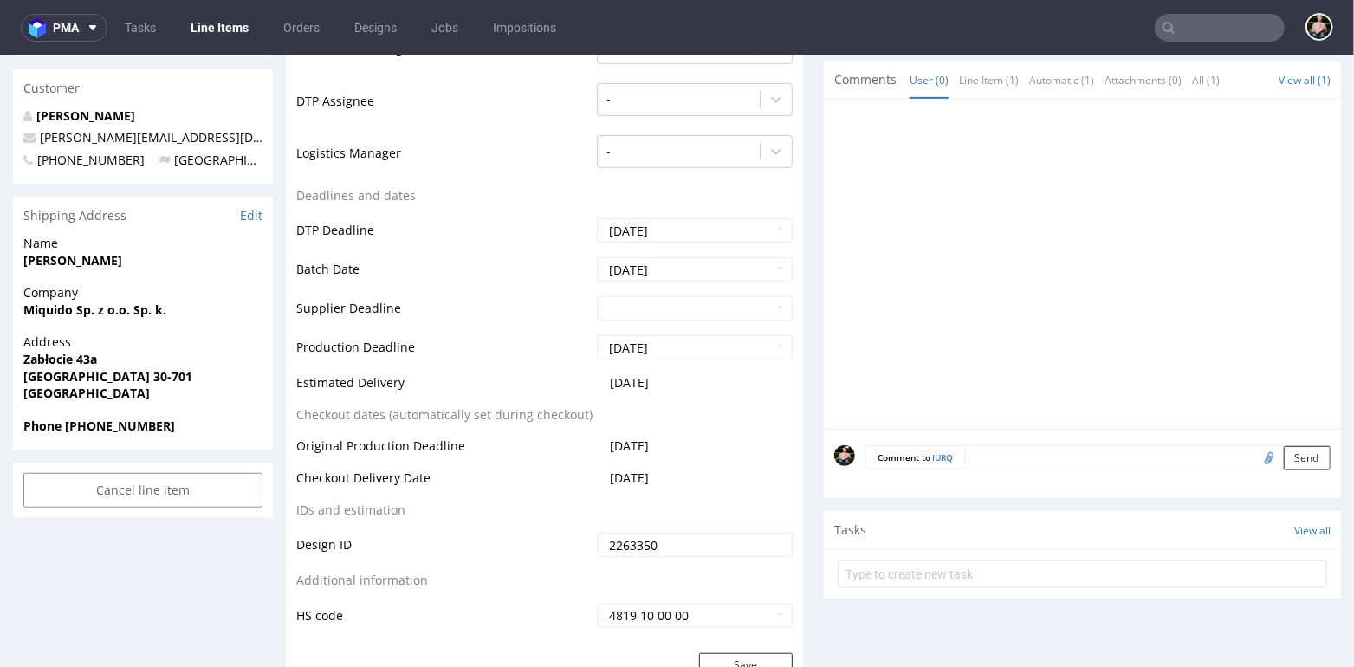
click at [432, 428] on td "Checkout dates (automatically set during checkout)" at bounding box center [444, 420] width 296 height 32
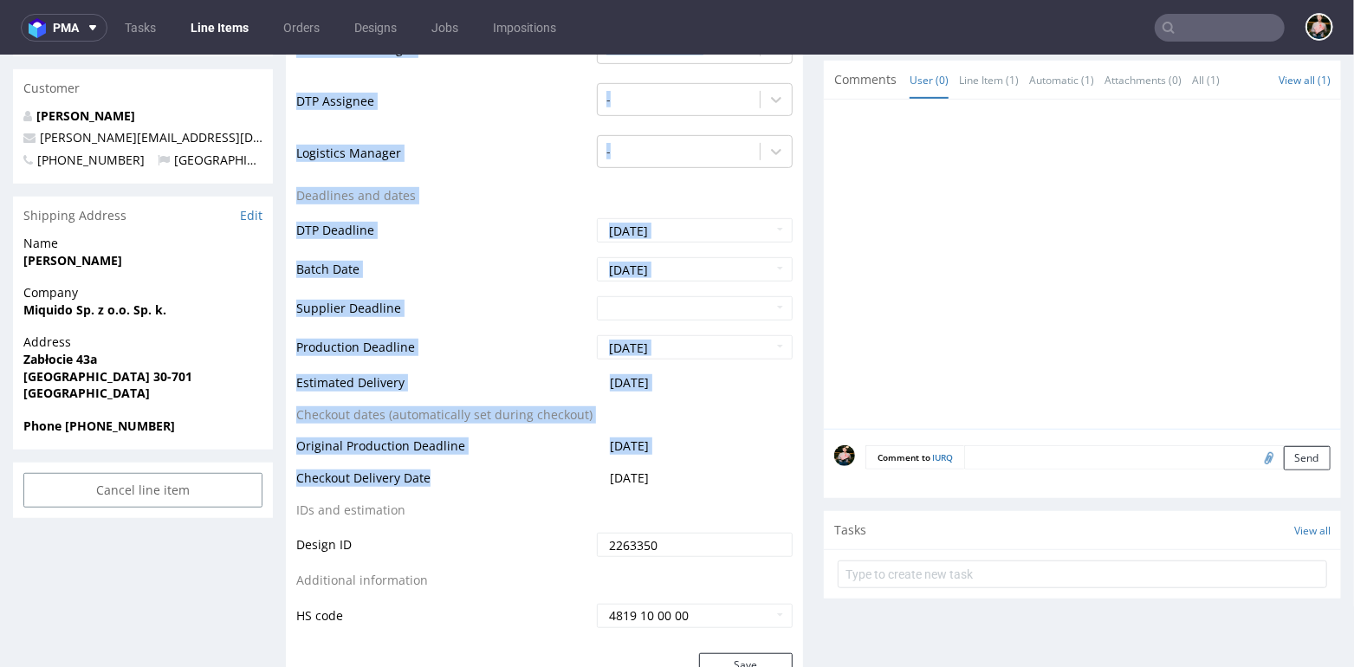
drag, startPoint x: 295, startPoint y: 441, endPoint x: 467, endPoint y: 478, distance: 175.6
click at [467, 478] on div "Production Status Waiting for Artwork Waiting for Diecut Waiting for Mockup Wai…" at bounding box center [544, 247] width 517 height 810
click at [467, 478] on td "Checkout Delivery Date" at bounding box center [444, 483] width 296 height 32
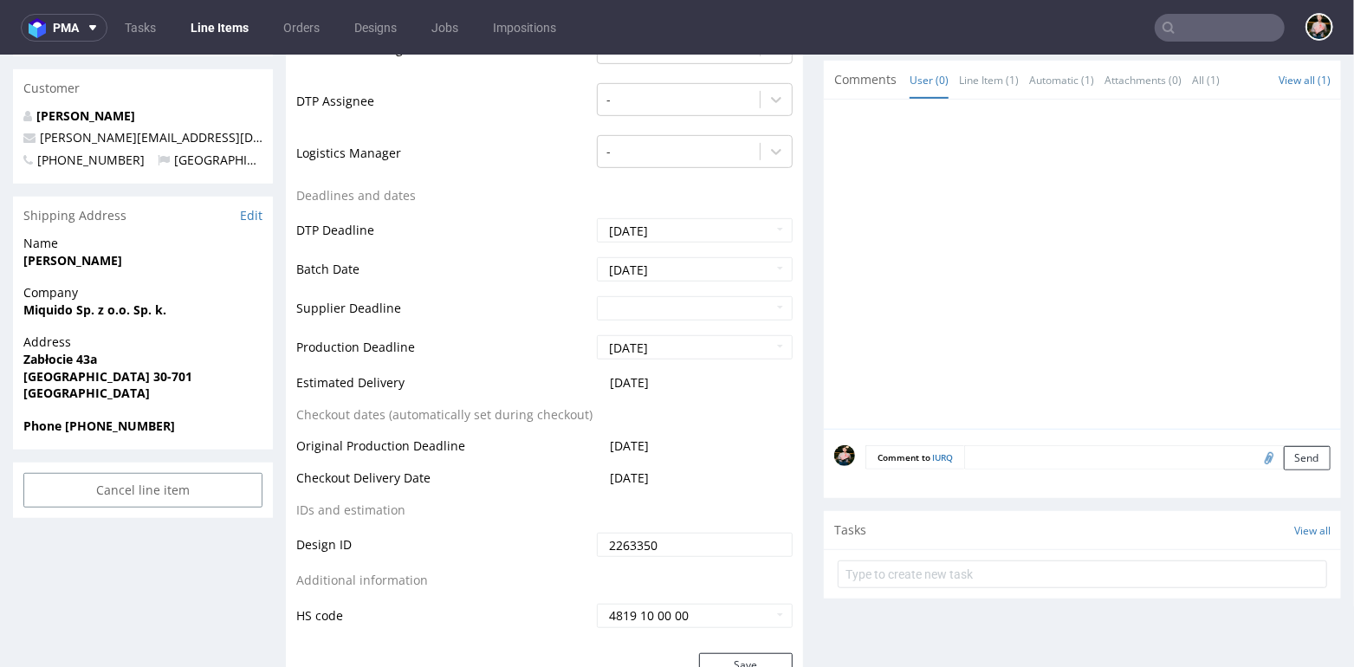
drag, startPoint x: 687, startPoint y: 474, endPoint x: 298, endPoint y: 442, distance: 390.4
click at [298, 442] on tbody "Production Status Waiting for Artwork Waiting for Diecut Waiting for Mockup Wai…" at bounding box center [544, 242] width 497 height 776
click at [555, 458] on td "Original Production Deadline" at bounding box center [444, 451] width 296 height 32
